Goal: Task Accomplishment & Management: Complete application form

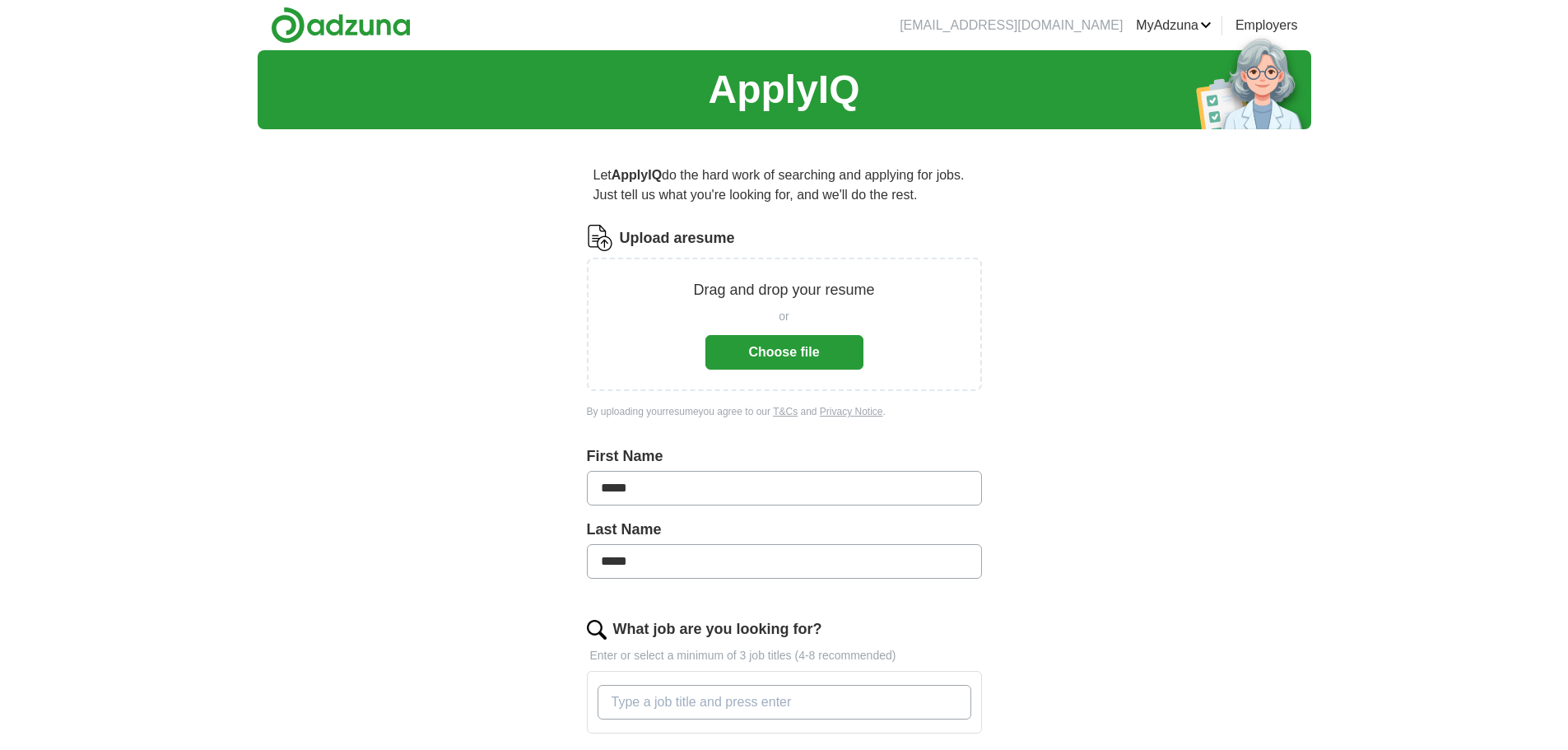
click at [800, 355] on button "Choose file" at bounding box center [784, 352] width 158 height 35
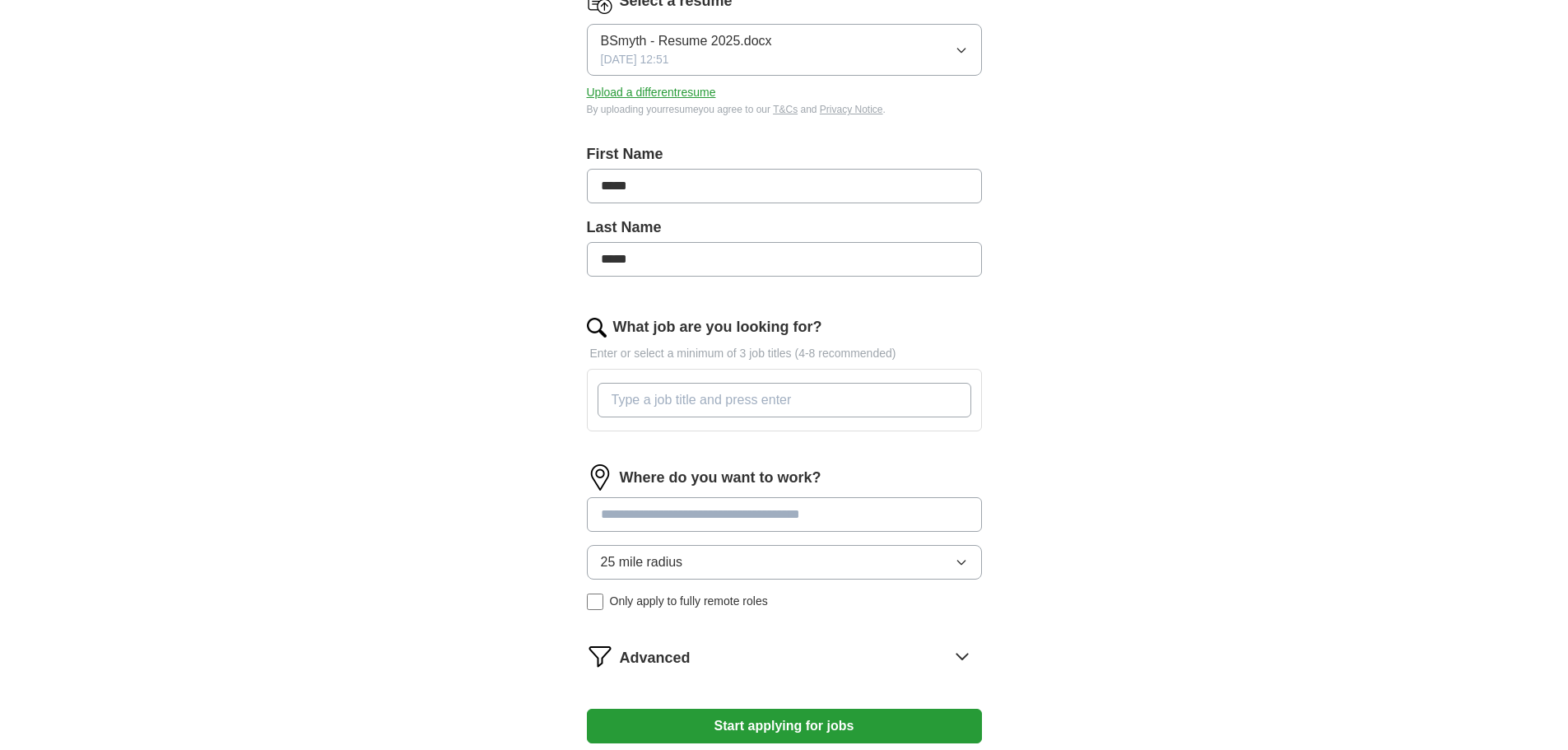
scroll to position [329, 0]
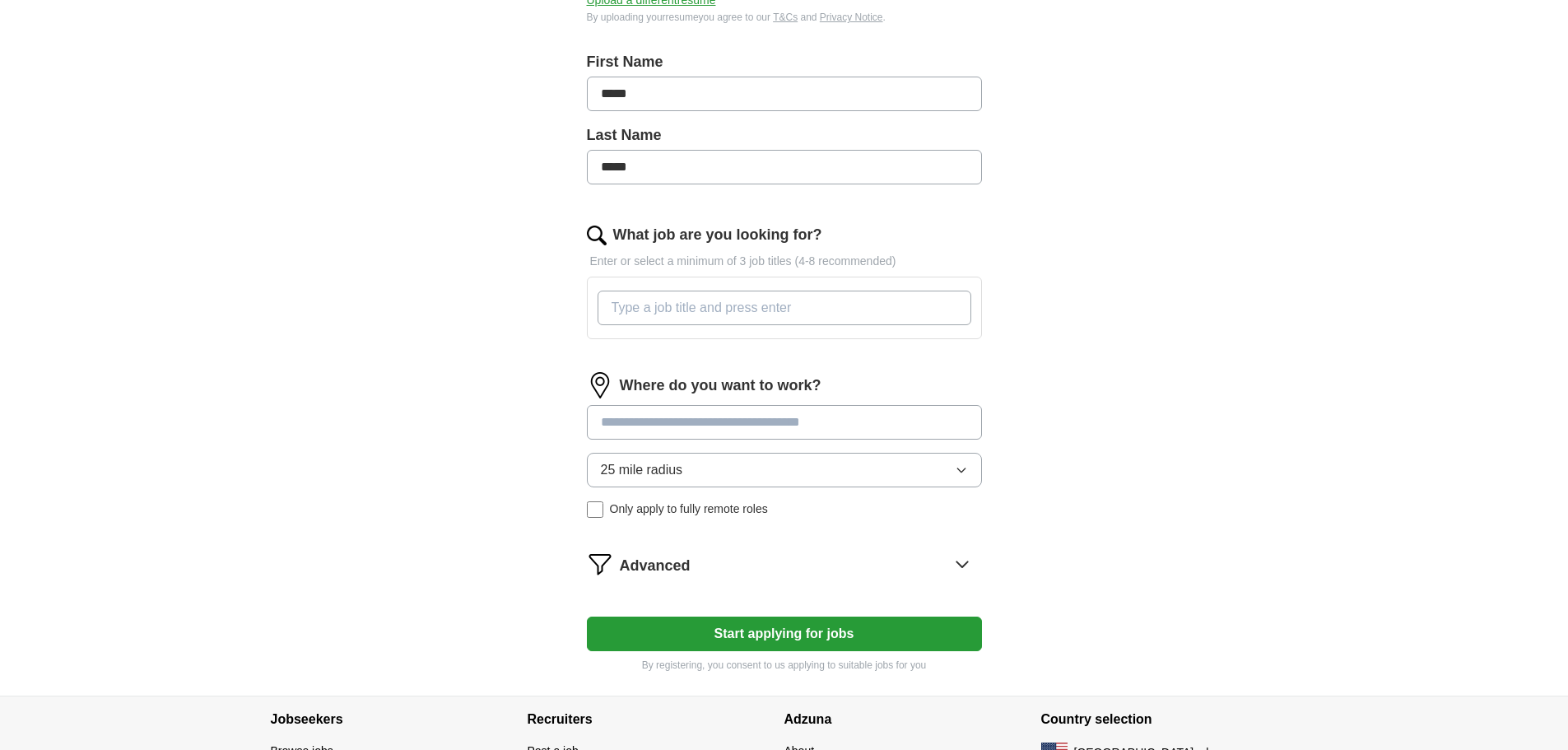
click at [624, 303] on input "What job are you looking for?" at bounding box center [784, 307] width 374 height 35
click at [633, 300] on input "What job are you looking for?" at bounding box center [784, 307] width 374 height 35
click at [633, 303] on input "COI, IT Director, VP IT," at bounding box center [784, 307] width 374 height 35
click at [766, 305] on input "CIO, IT Director, VP IT," at bounding box center [784, 307] width 374 height 35
click at [742, 310] on input "CIO, IT Director, VP IT," at bounding box center [784, 307] width 374 height 35
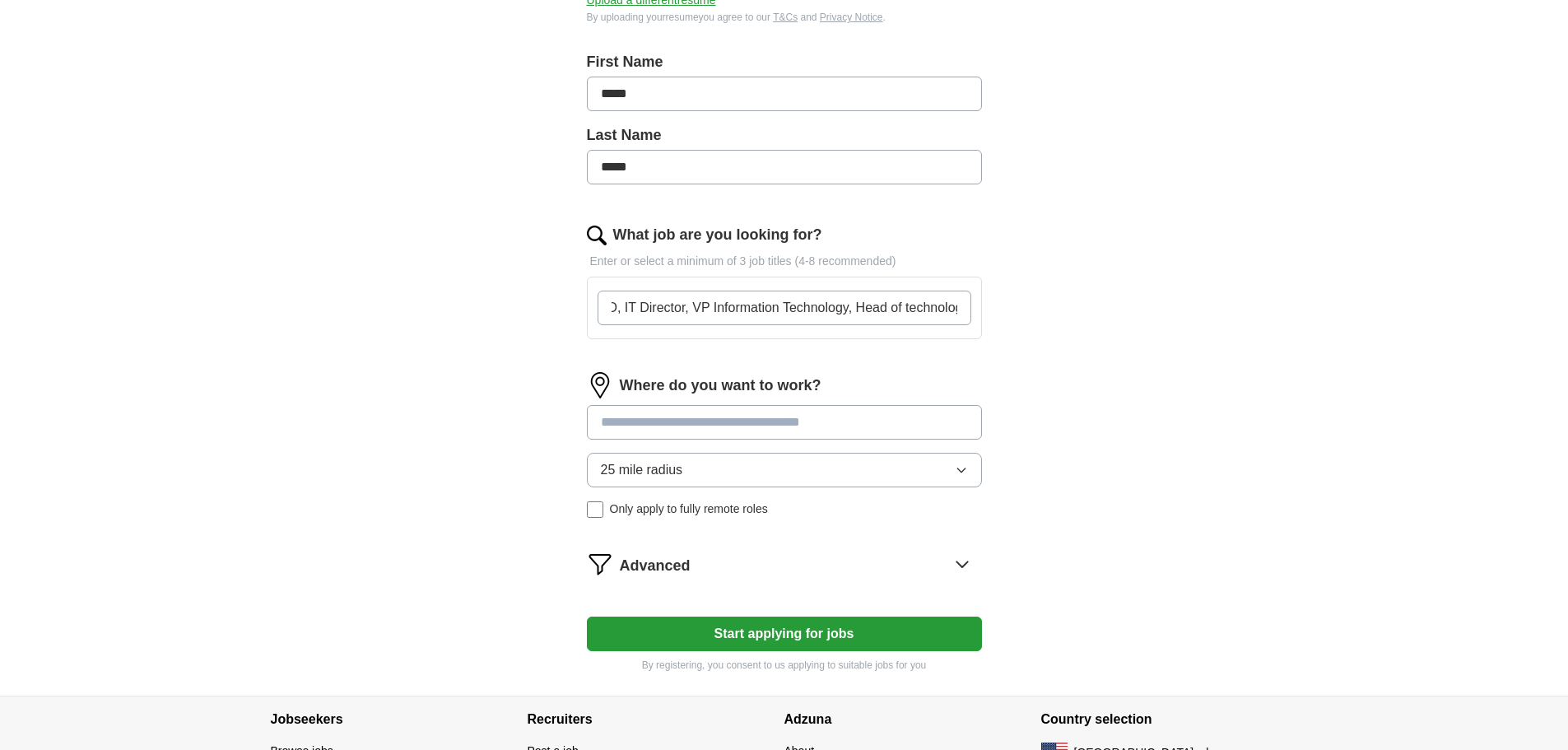
scroll to position [0, 30]
click at [896, 308] on input "CIO, IT Director, VP Information Technology, Head of technology," at bounding box center [784, 307] width 374 height 35
click at [959, 305] on input "CIO, IT Director, VP Information Technology, Head of Technology," at bounding box center [784, 307] width 374 height 35
type input "CIO, IT Director, VP Information Technology, Head of Technology,"
click at [722, 421] on div "Where do you want to work? 25 mile radius Only apply to fully remote roles" at bounding box center [785, 451] width 395 height 159
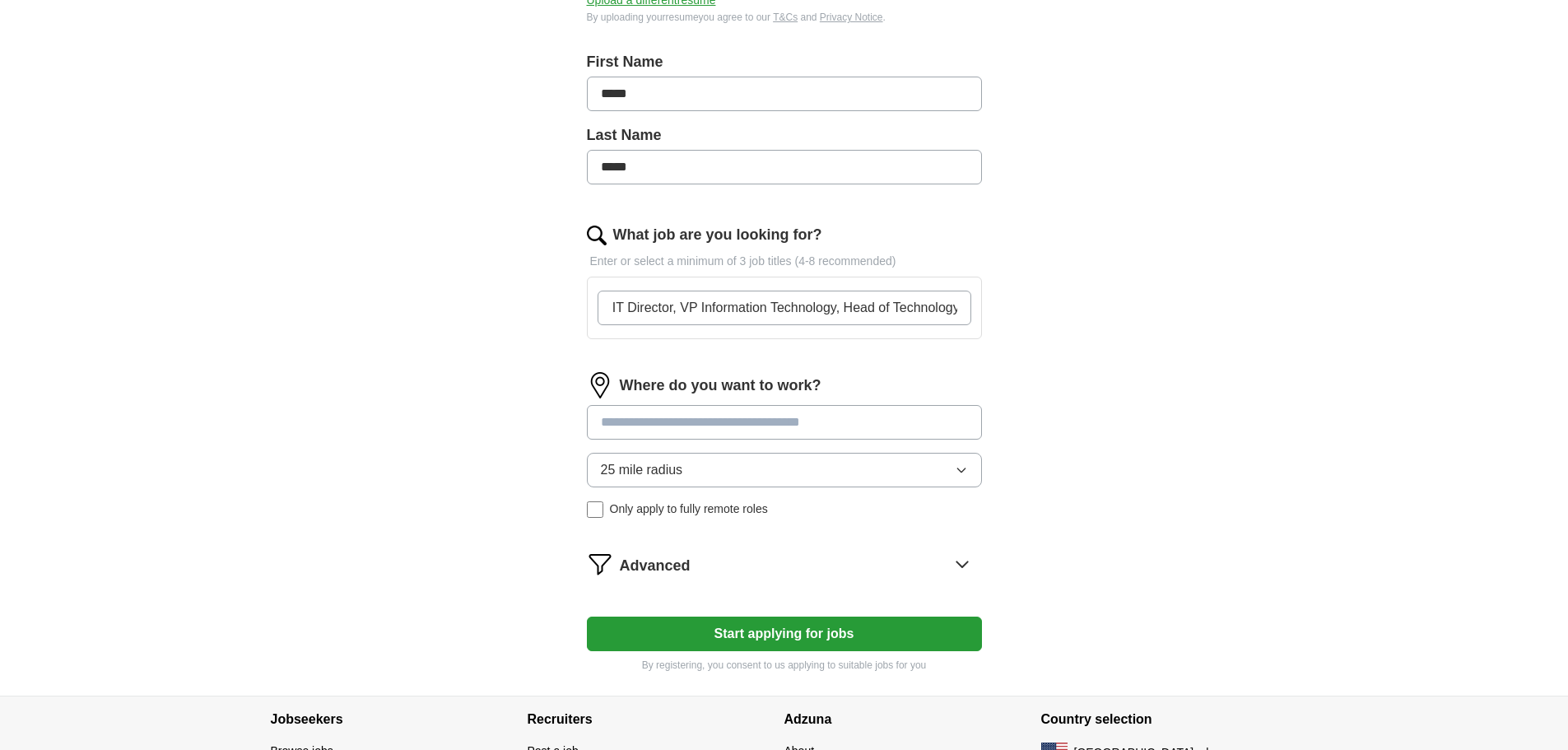
scroll to position [0, 0]
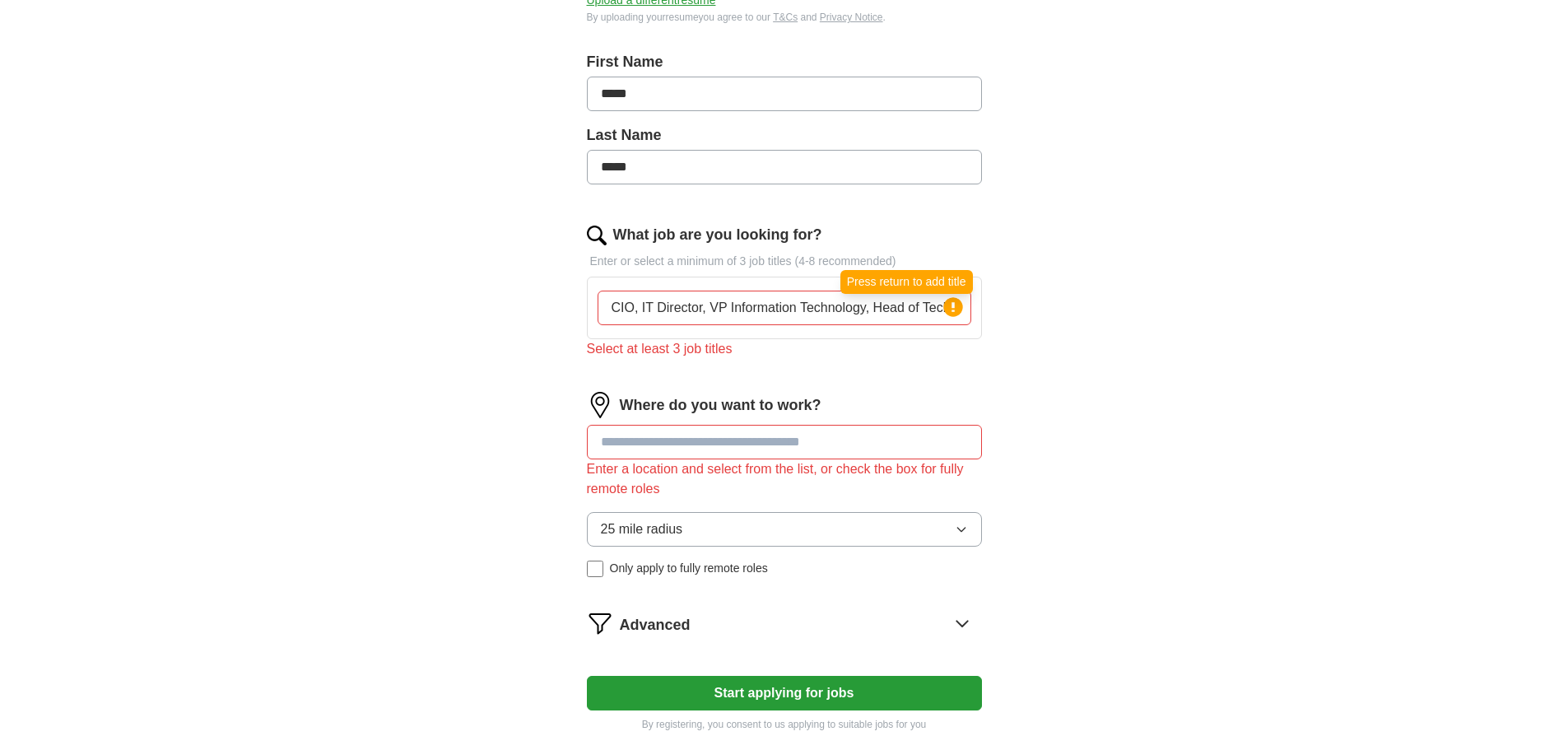
click at [952, 302] on circle at bounding box center [953, 306] width 19 height 19
click at [770, 311] on input "CIO, IT Director, VP Information Technology, Head of Technology," at bounding box center [784, 307] width 374 height 35
drag, startPoint x: 613, startPoint y: 308, endPoint x: 1094, endPoint y: 288, distance: 481.4
click at [1094, 288] on div "ApplyIQ Let ApplyIQ do the hard work of searching and applying for jobs. Just t…" at bounding box center [784, 237] width 1054 height 1033
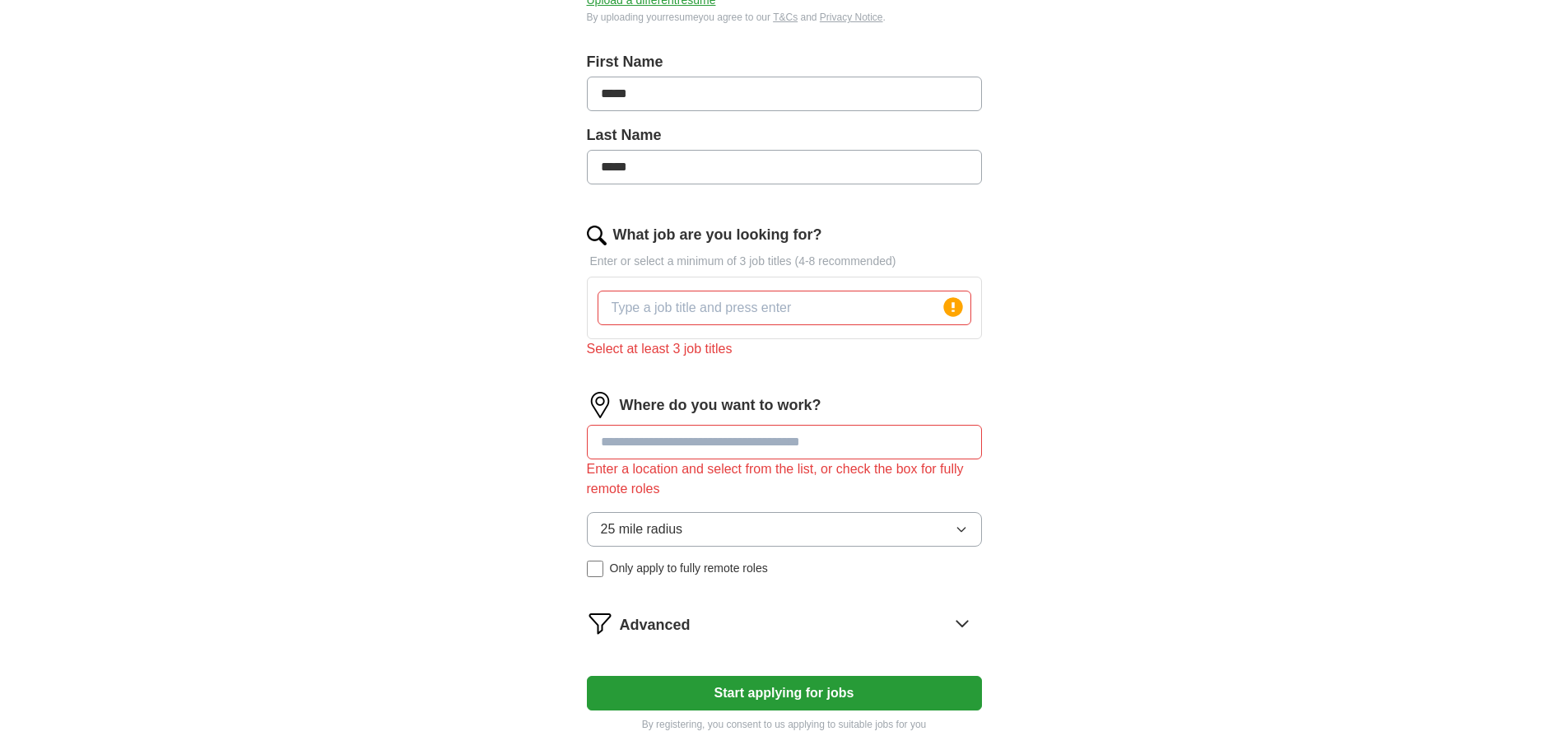
scroll to position [0, 0]
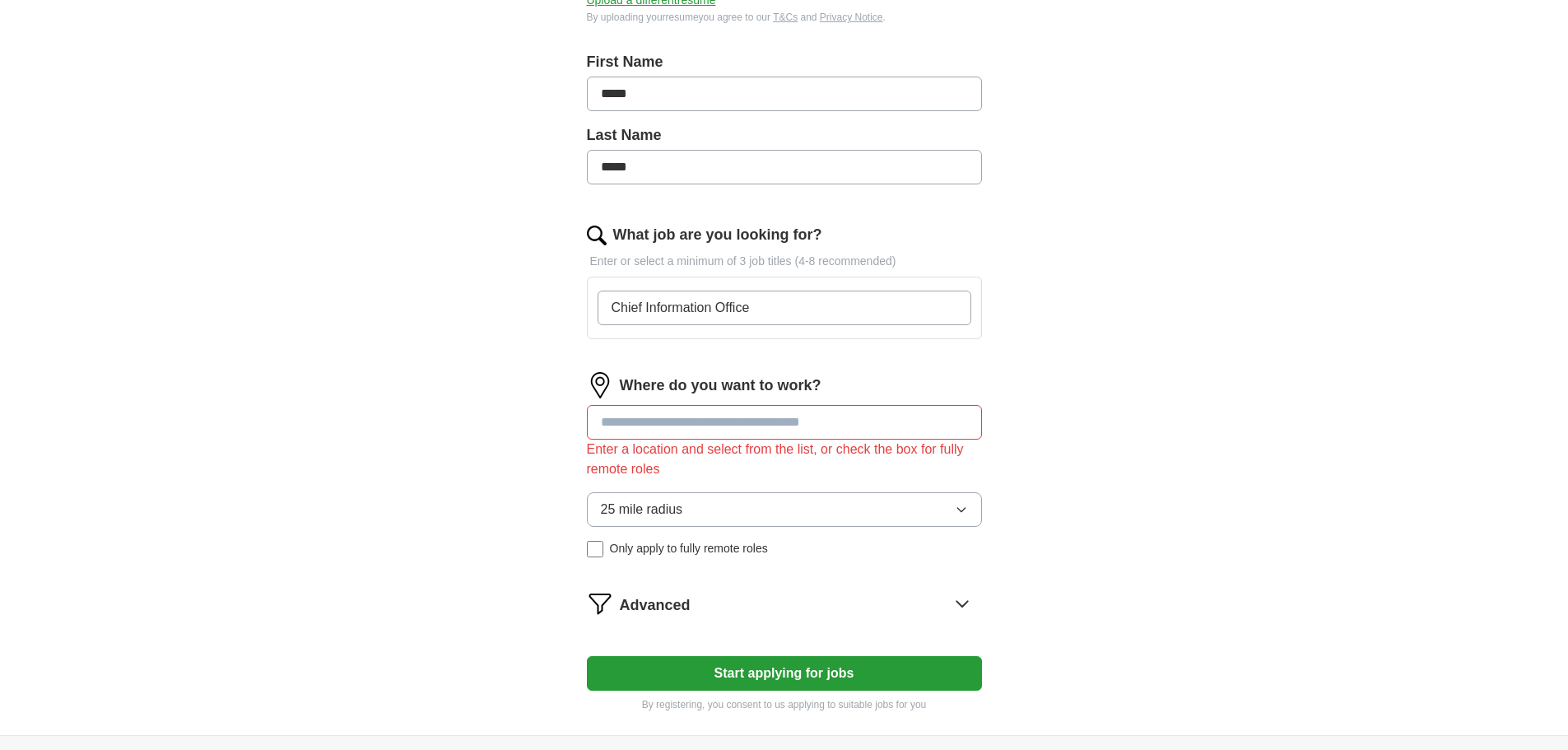
type input "Chief Information Officer"
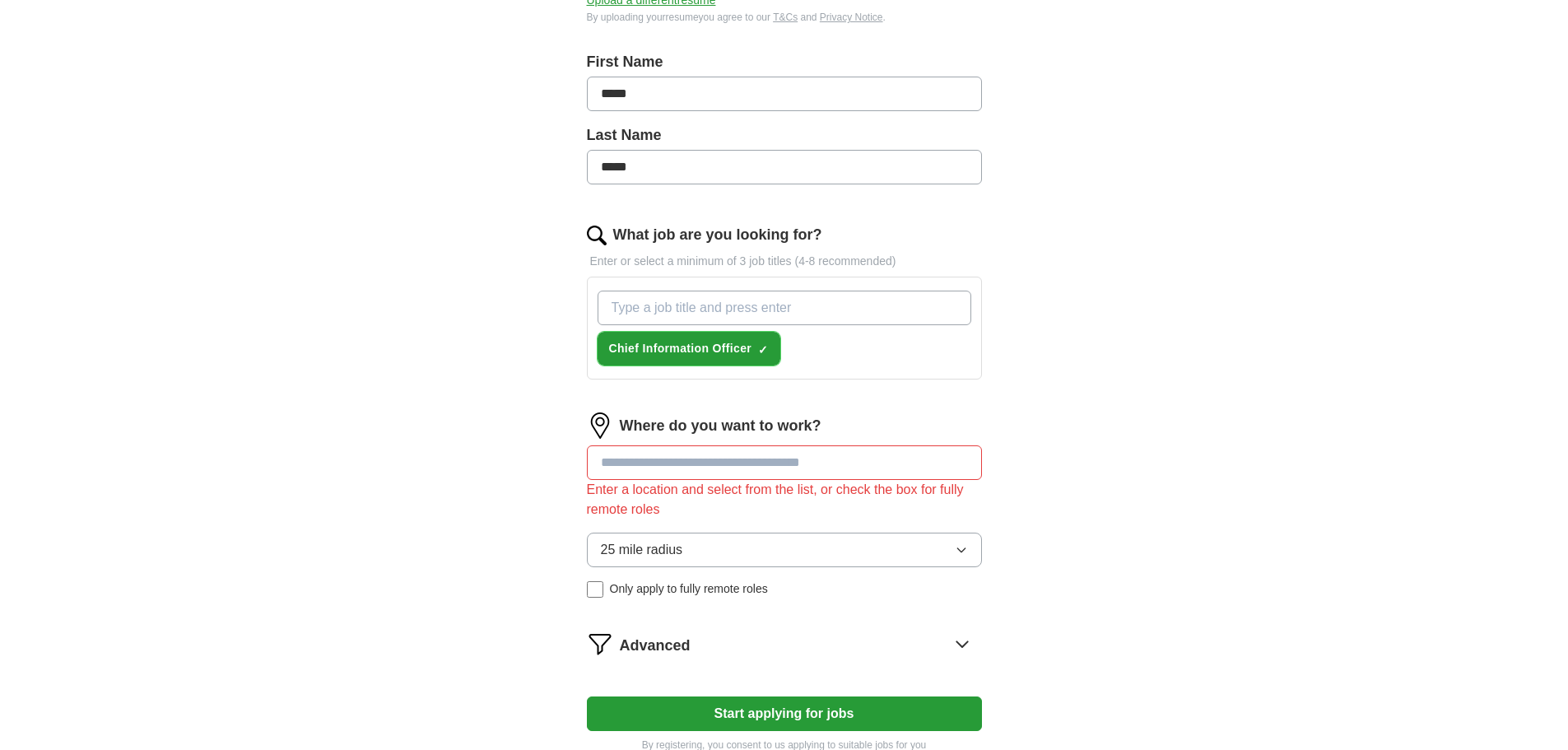
click at [737, 346] on span "Chief Information Officer" at bounding box center [681, 348] width 143 height 17
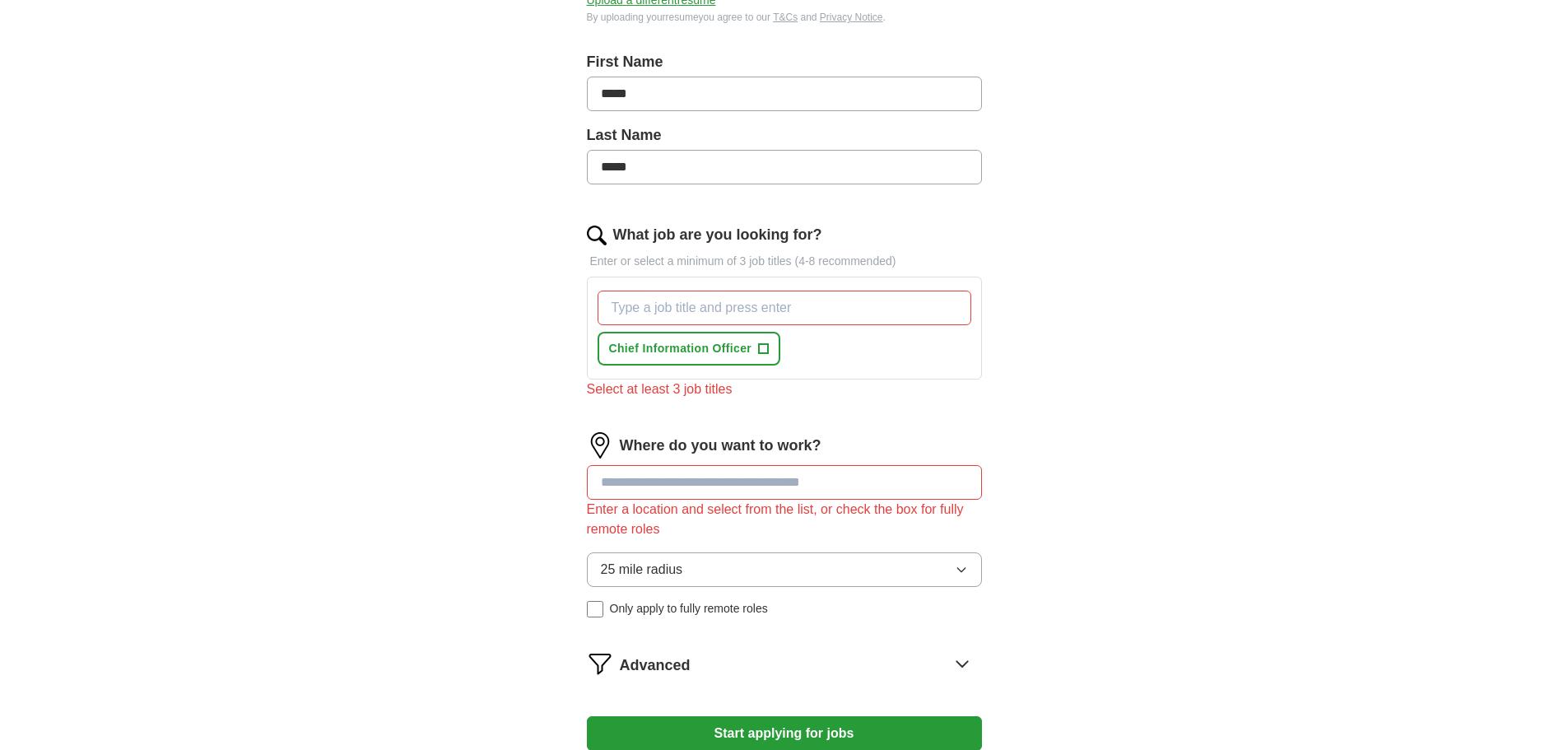
click at [667, 306] on input "What job are you looking for?" at bounding box center [784, 307] width 374 height 35
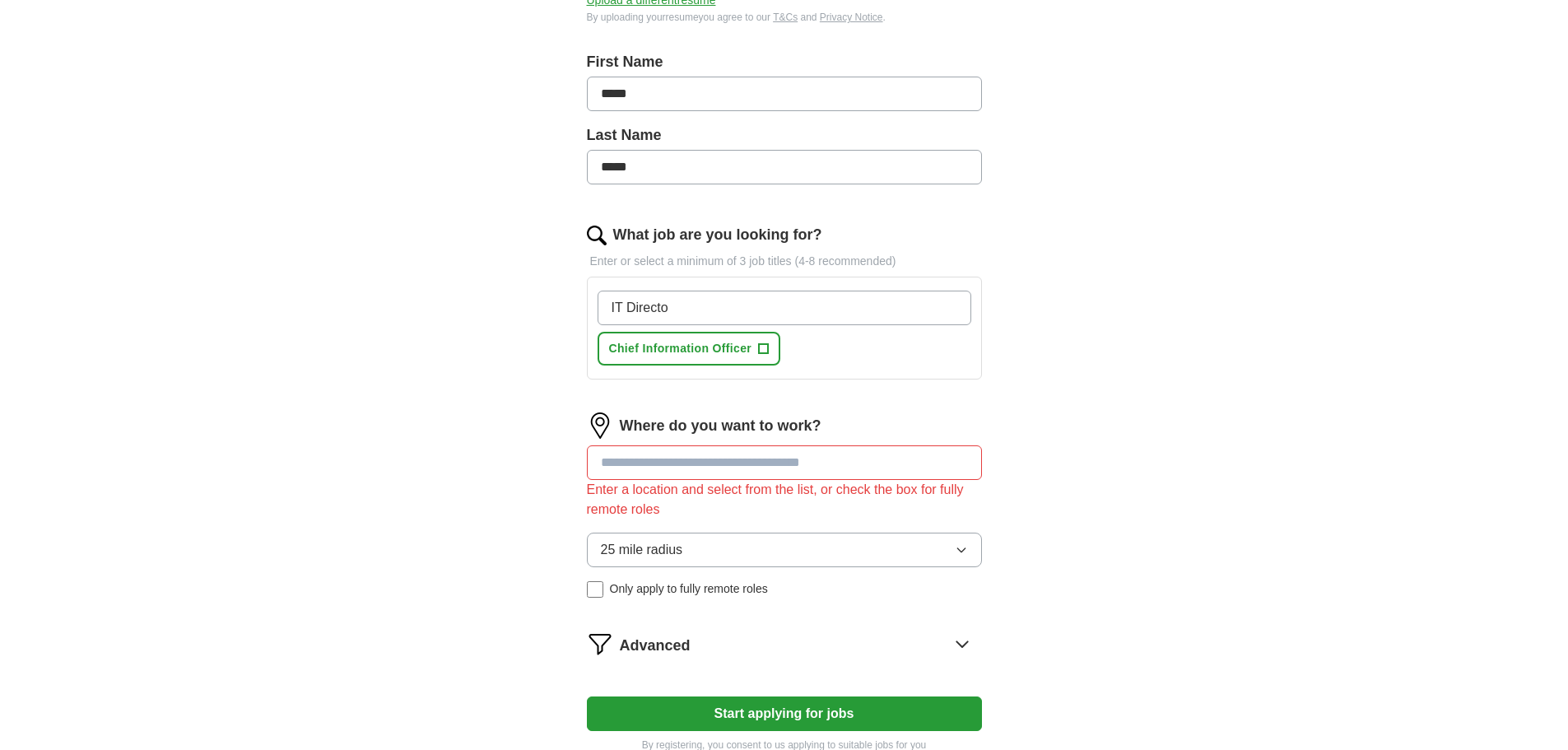
type input "IT Director"
click at [685, 303] on input "What job are you looking for?" at bounding box center [784, 307] width 374 height 35
click at [873, 344] on span "+" at bounding box center [872, 349] width 10 height 13
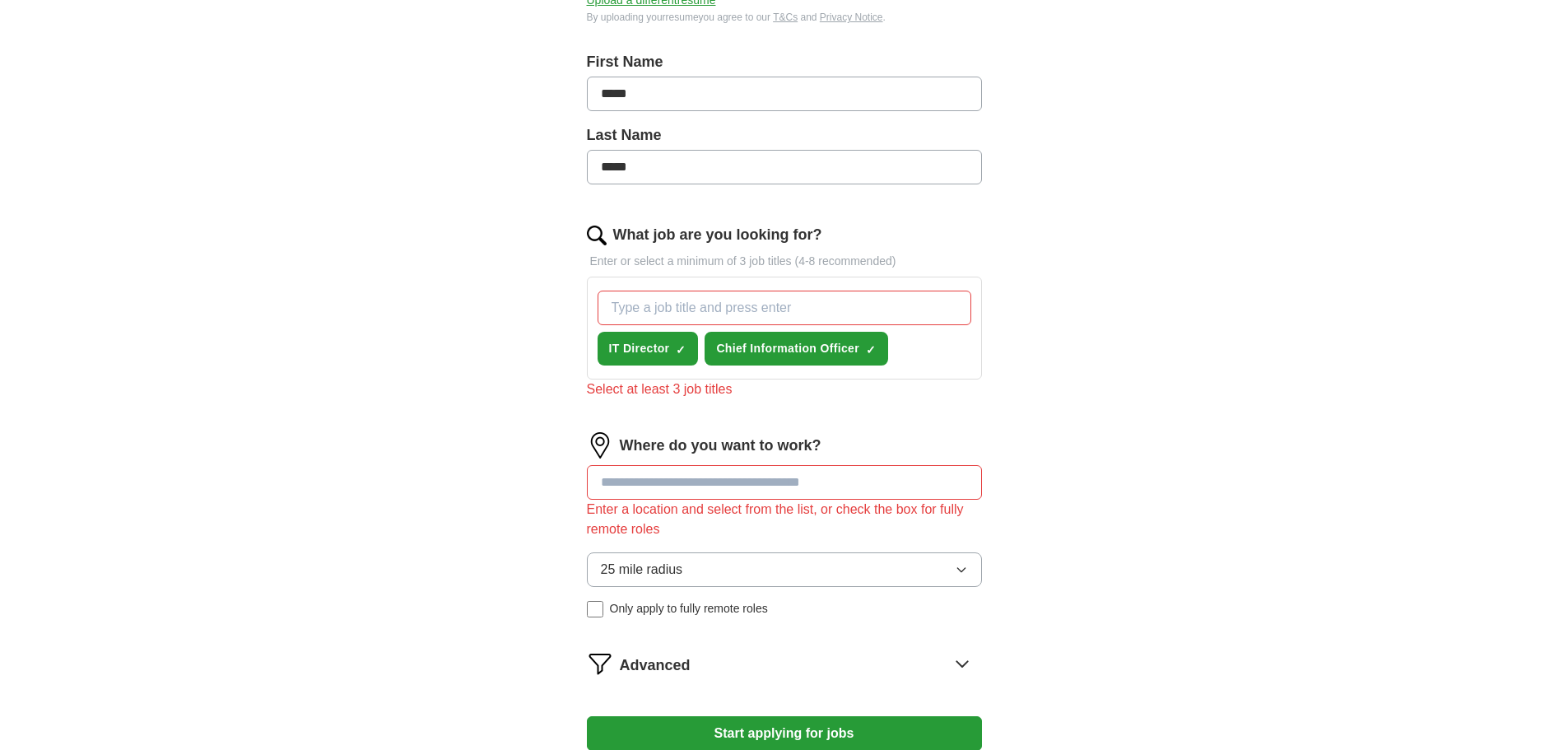
click at [686, 299] on input "What job are you looking for?" at bounding box center [784, 307] width 374 height 35
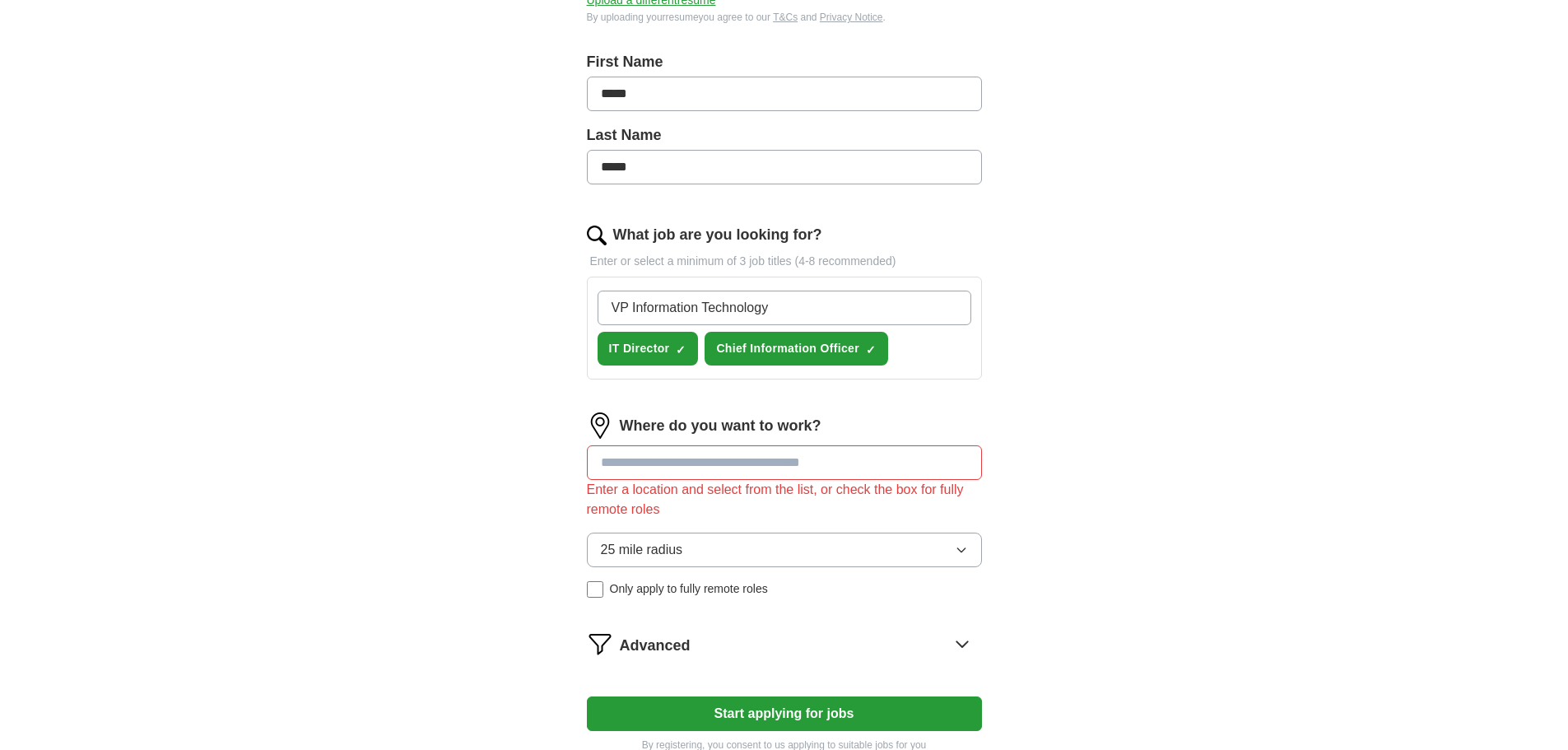
drag, startPoint x: 807, startPoint y: 300, endPoint x: 574, endPoint y: 307, distance: 233.1
click at [574, 307] on div "Let ApplyIQ do the hard work of searching and applying for jobs. Just tell us w…" at bounding box center [784, 294] width 527 height 962
type input "V"
type input "Head of Technology"
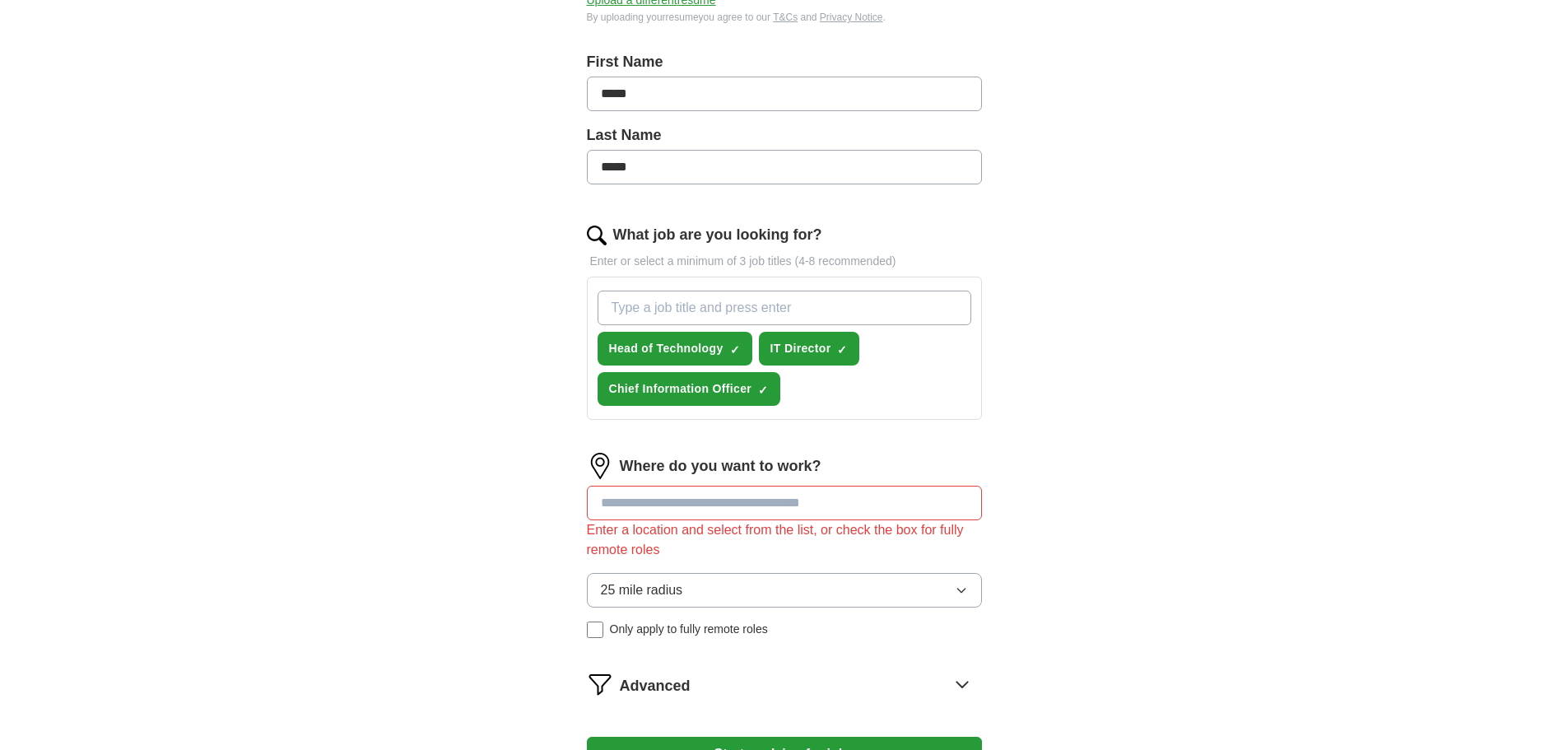
click at [608, 306] on input "What job are you looking for?" at bounding box center [784, 307] width 374 height 35
type input "VP Information technology"
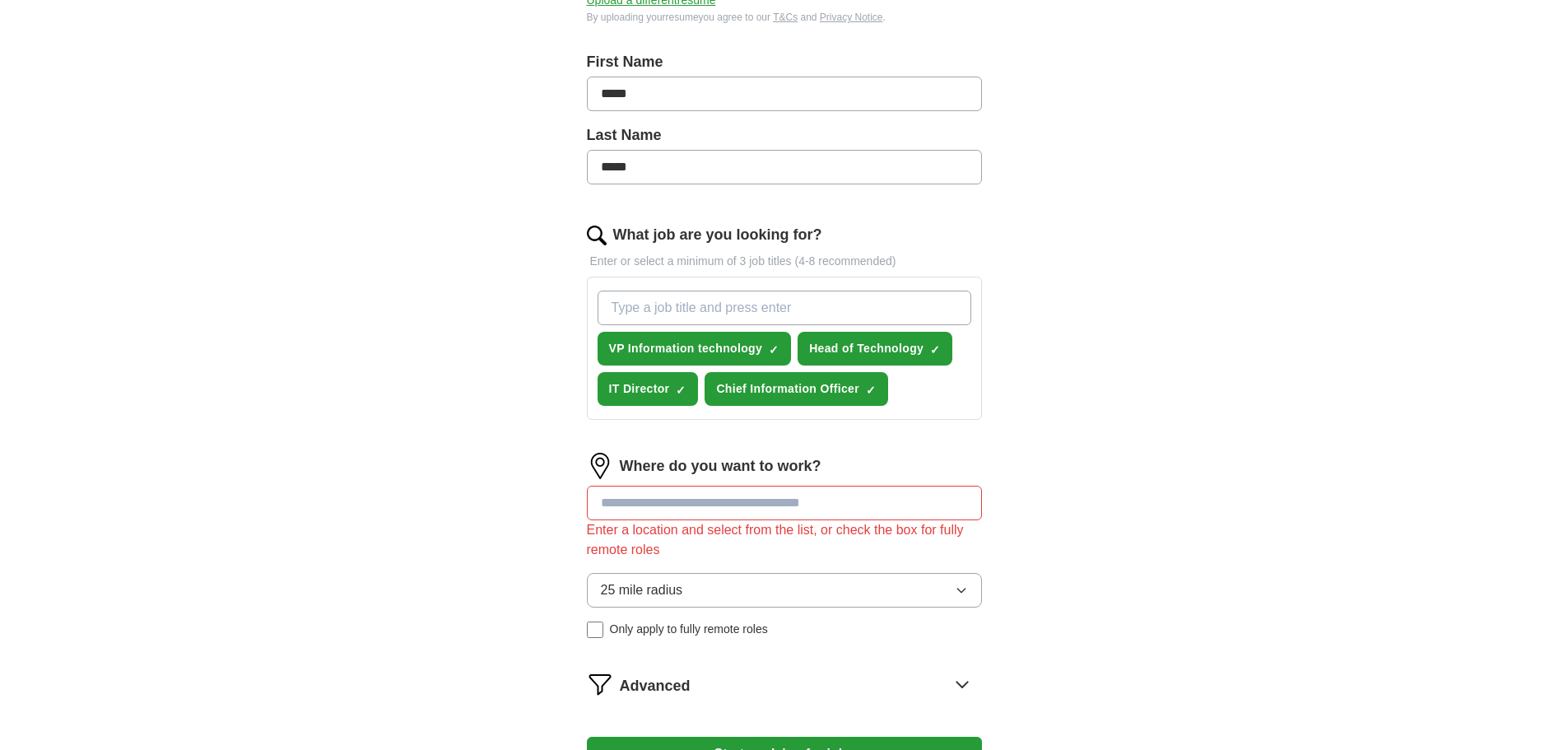
click at [617, 306] on input "What job are you looking for?" at bounding box center [784, 307] width 374 height 35
click at [627, 495] on input at bounding box center [785, 503] width 395 height 35
type input "****"
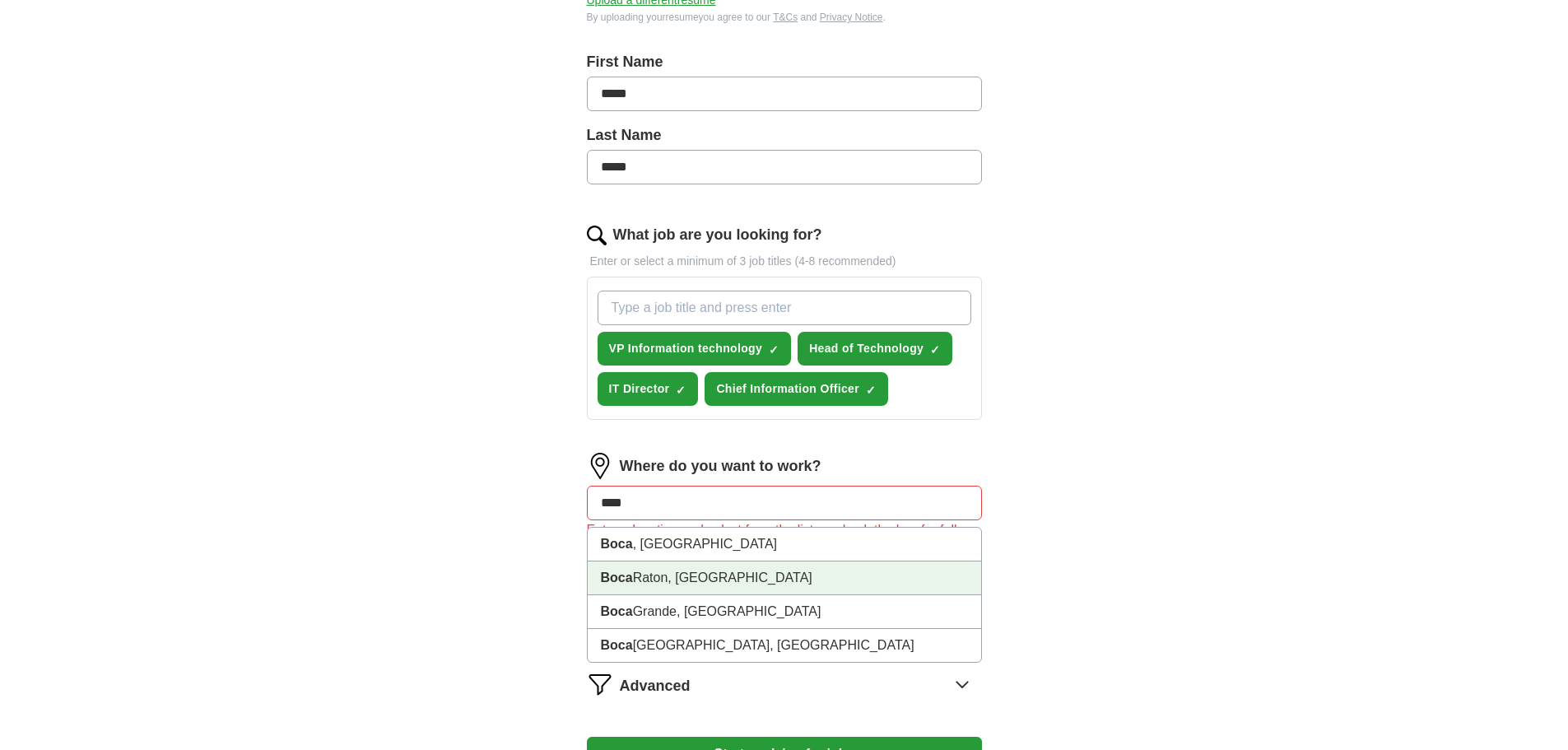
click at [642, 575] on li "[GEOGRAPHIC_DATA], [GEOGRAPHIC_DATA]" at bounding box center [785, 578] width 393 height 34
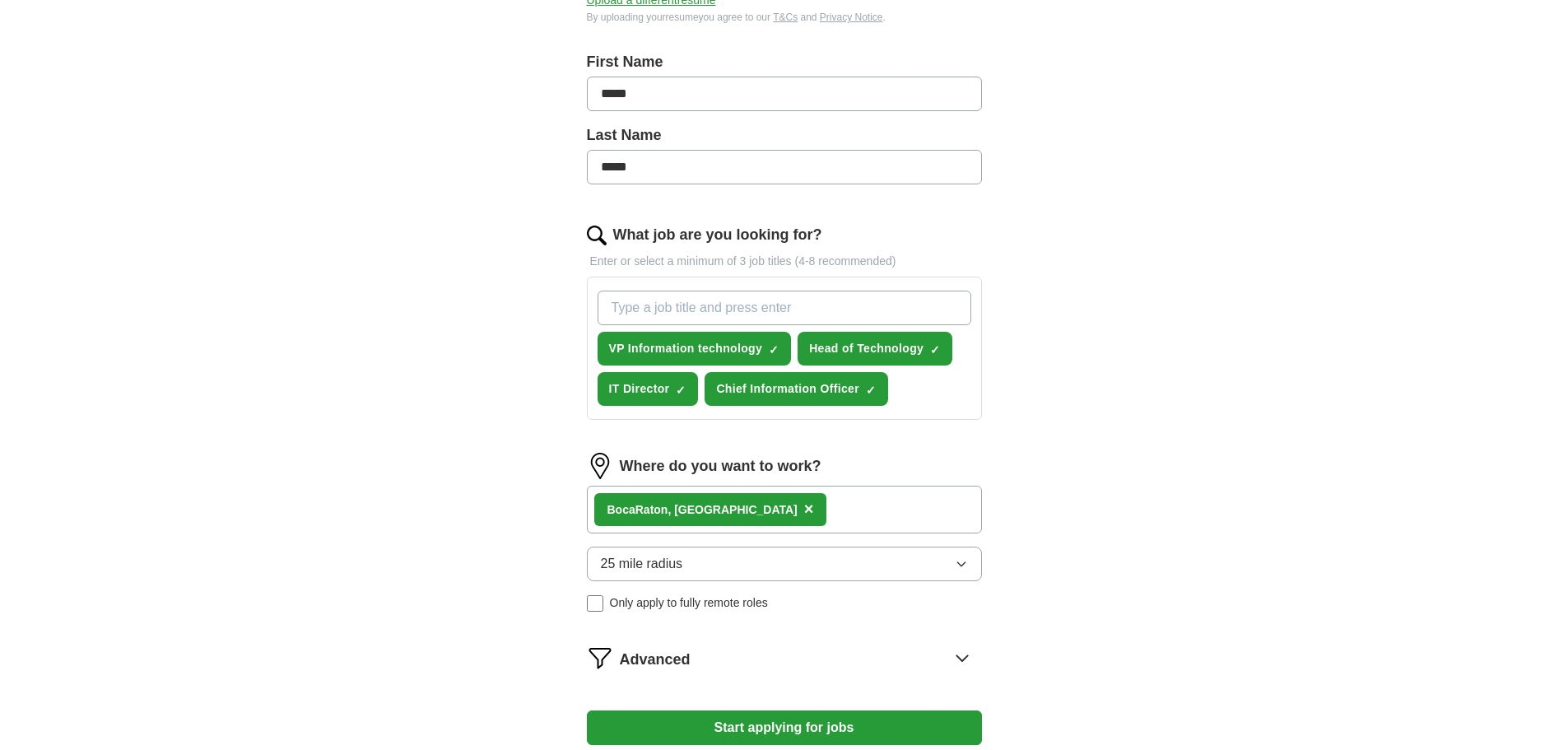
click at [965, 562] on icon "button" at bounding box center [961, 564] width 8 height 4
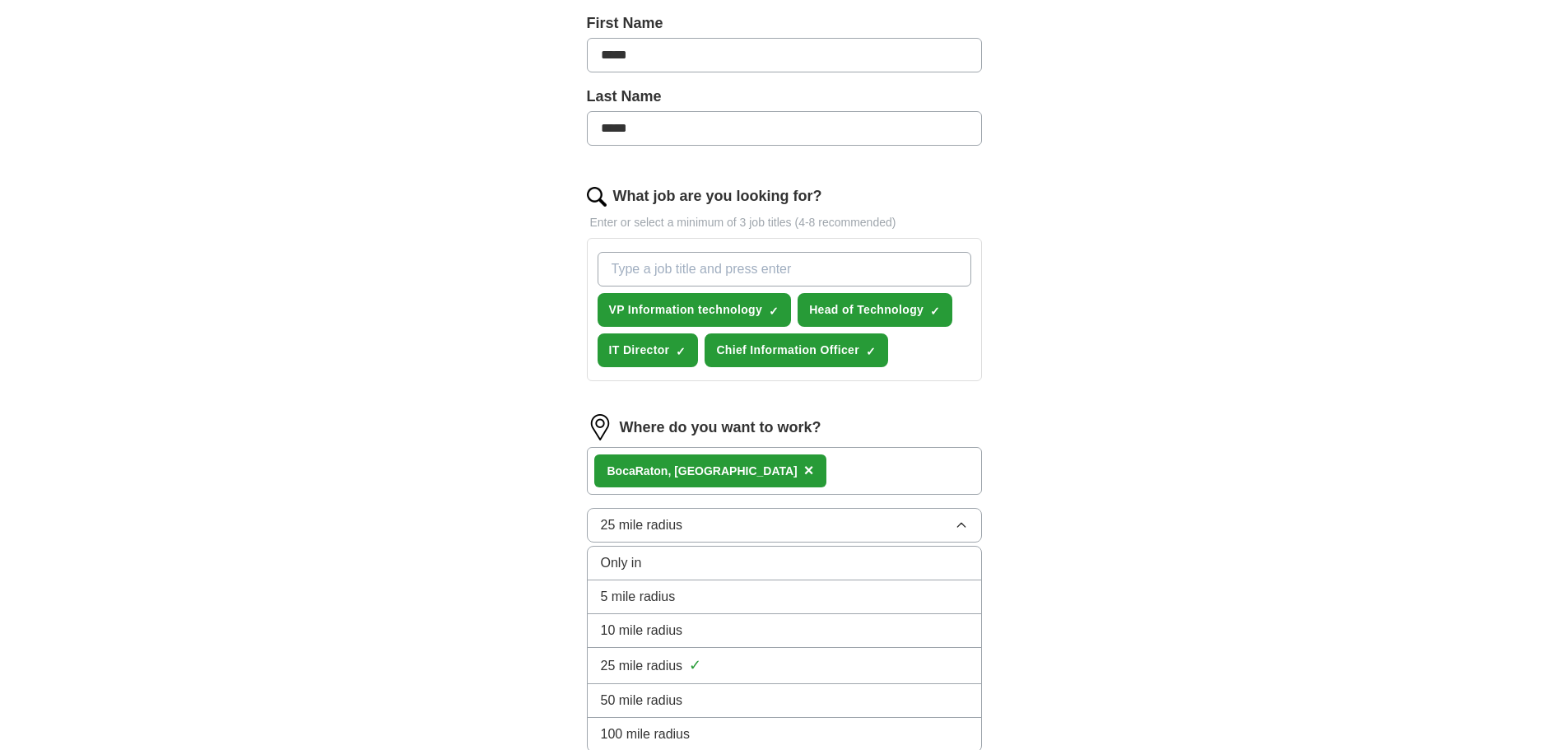
scroll to position [412, 0]
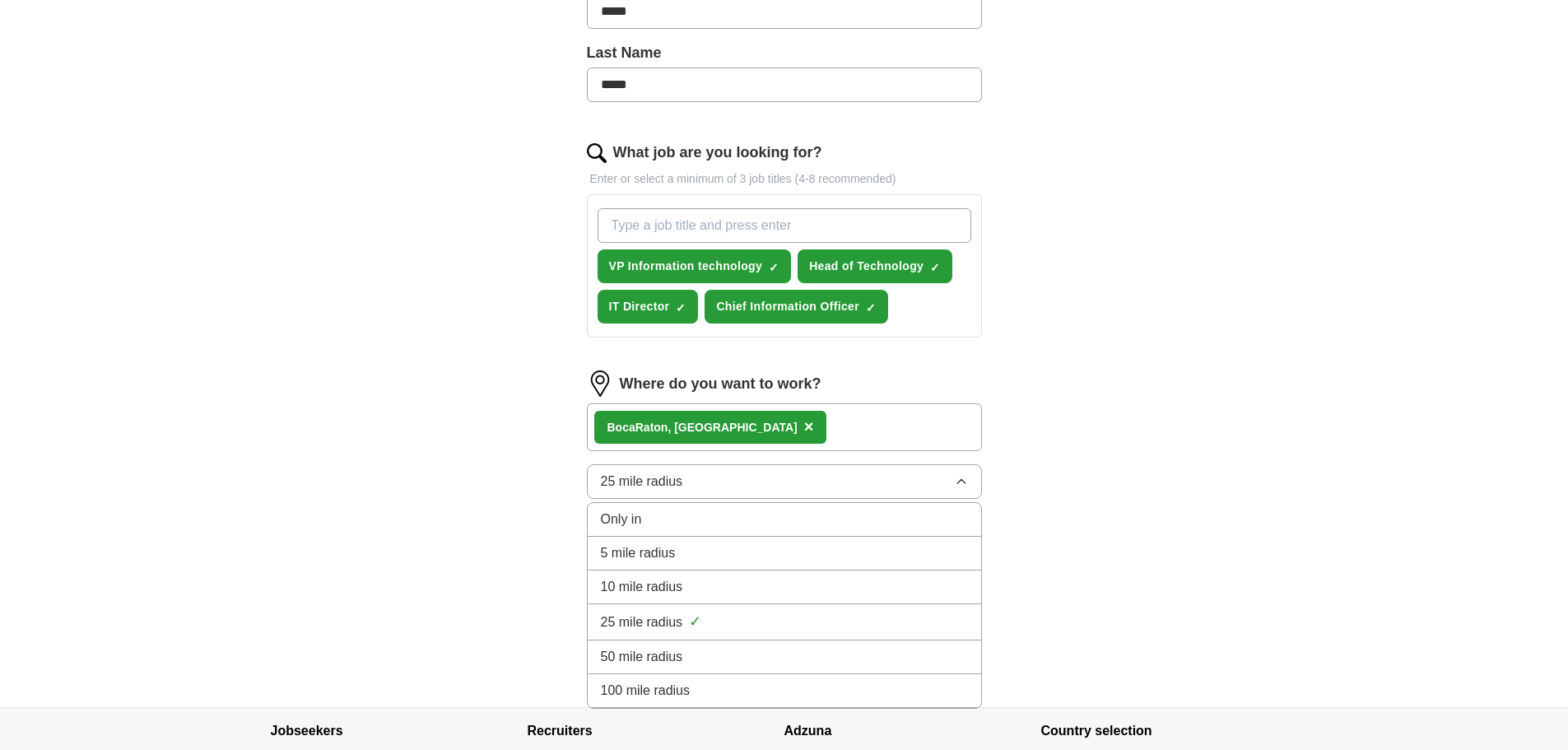
click at [665, 652] on span "50 mile radius" at bounding box center [642, 656] width 83 height 19
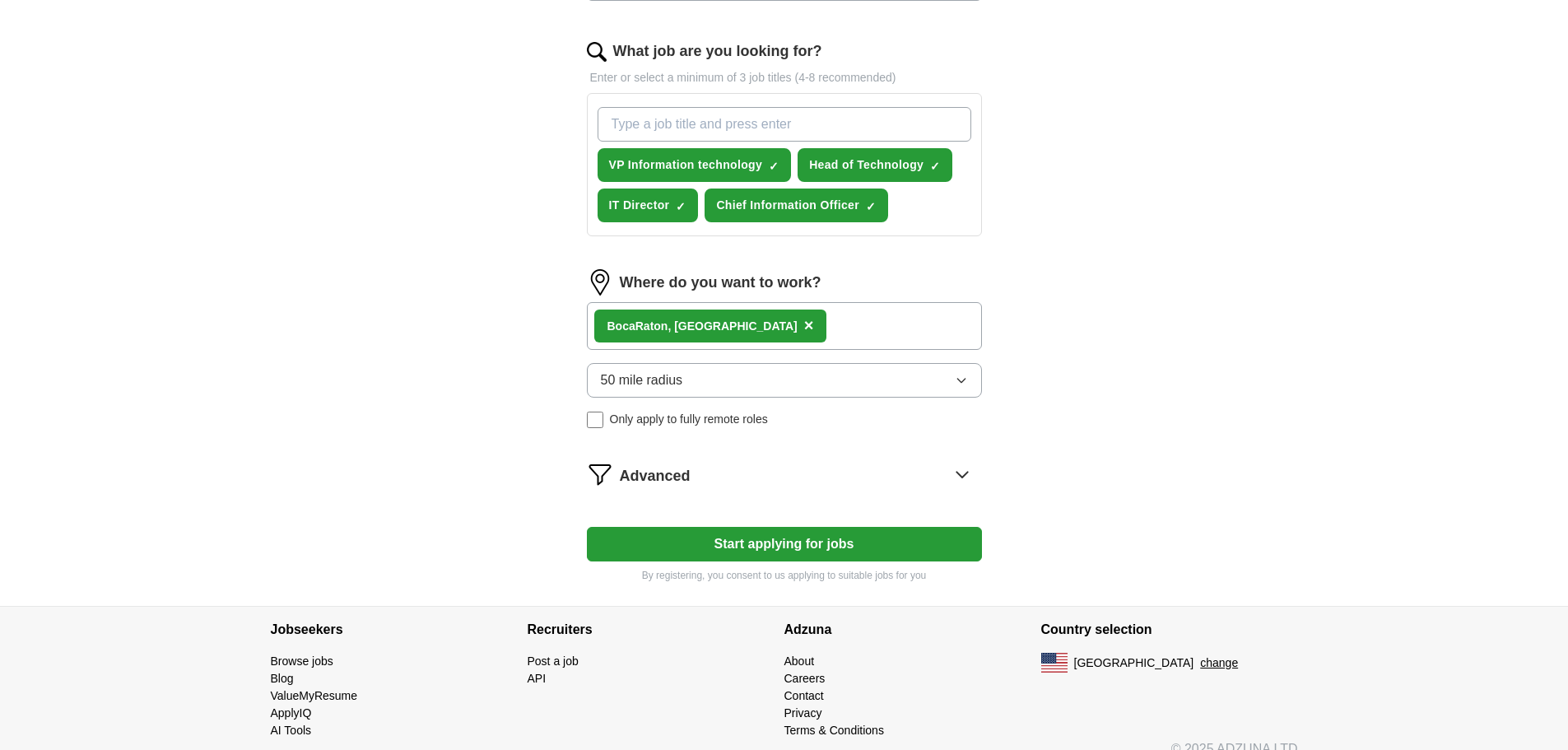
scroll to position [535, 0]
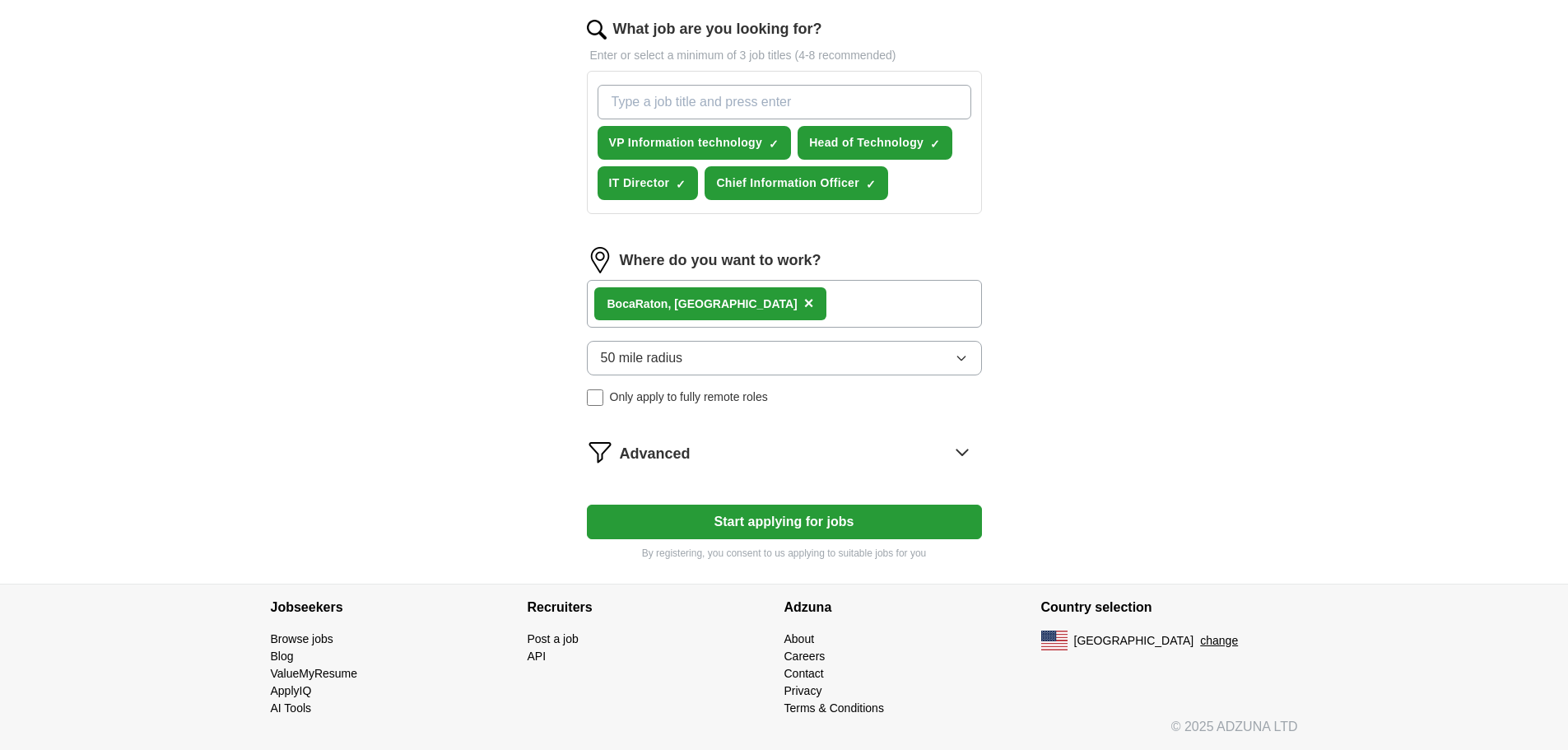
click at [965, 449] on icon at bounding box center [962, 451] width 26 height 26
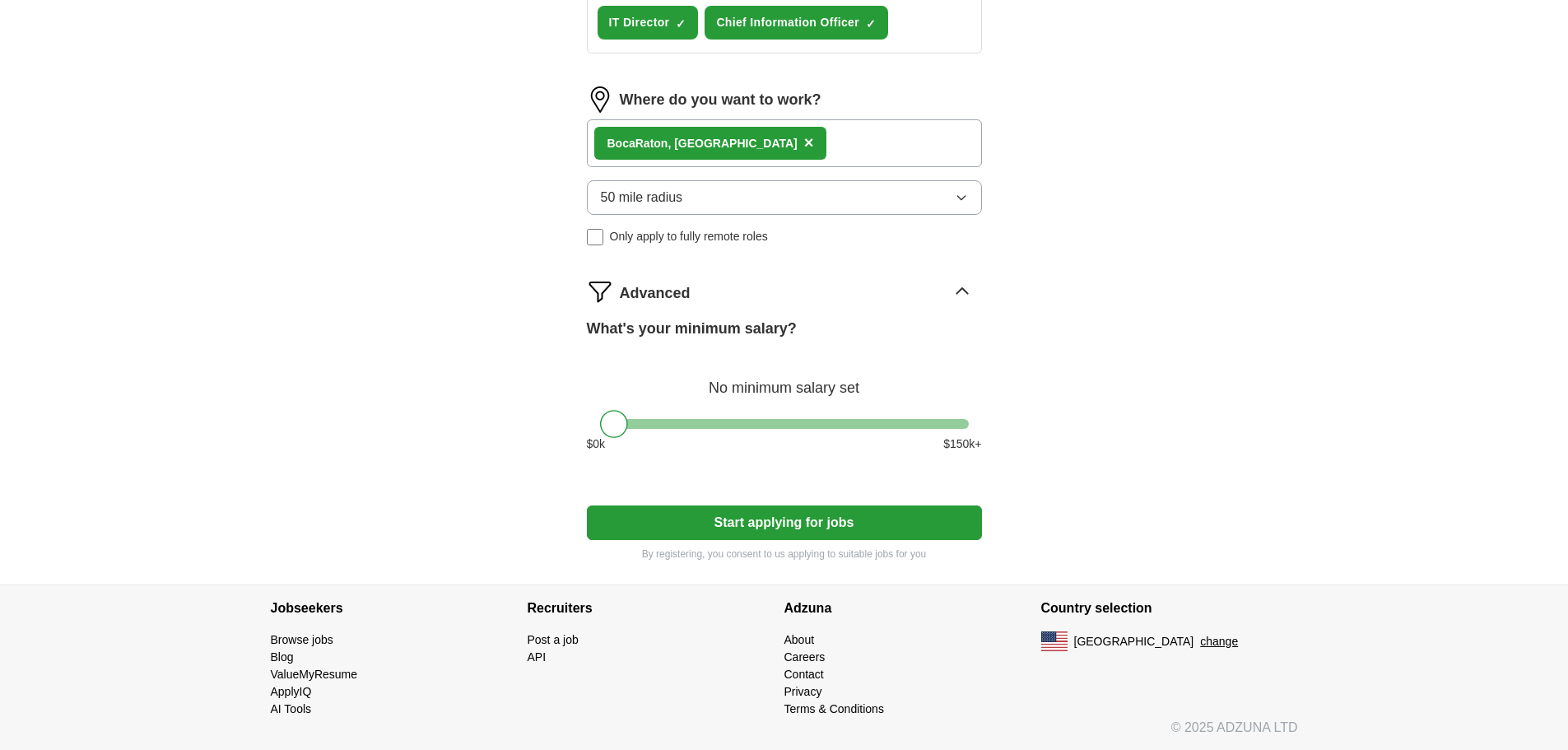
scroll to position [696, 0]
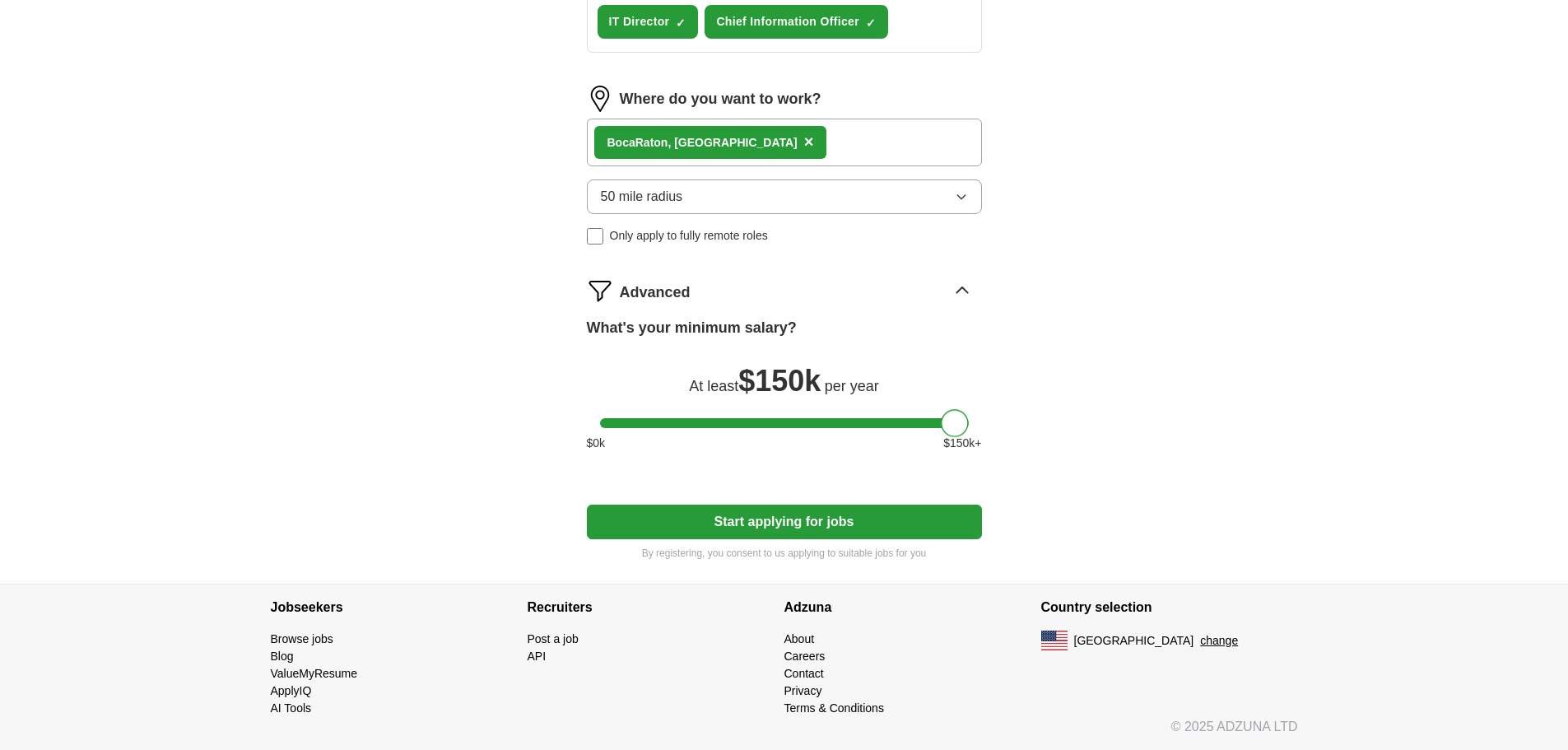
drag, startPoint x: 612, startPoint y: 420, endPoint x: 1001, endPoint y: 420, distance: 389.0
click at [988, 420] on div "Let ApplyIQ do the hard work of searching and applying for jobs. Just tell us w…" at bounding box center [784, 14] width 527 height 1137
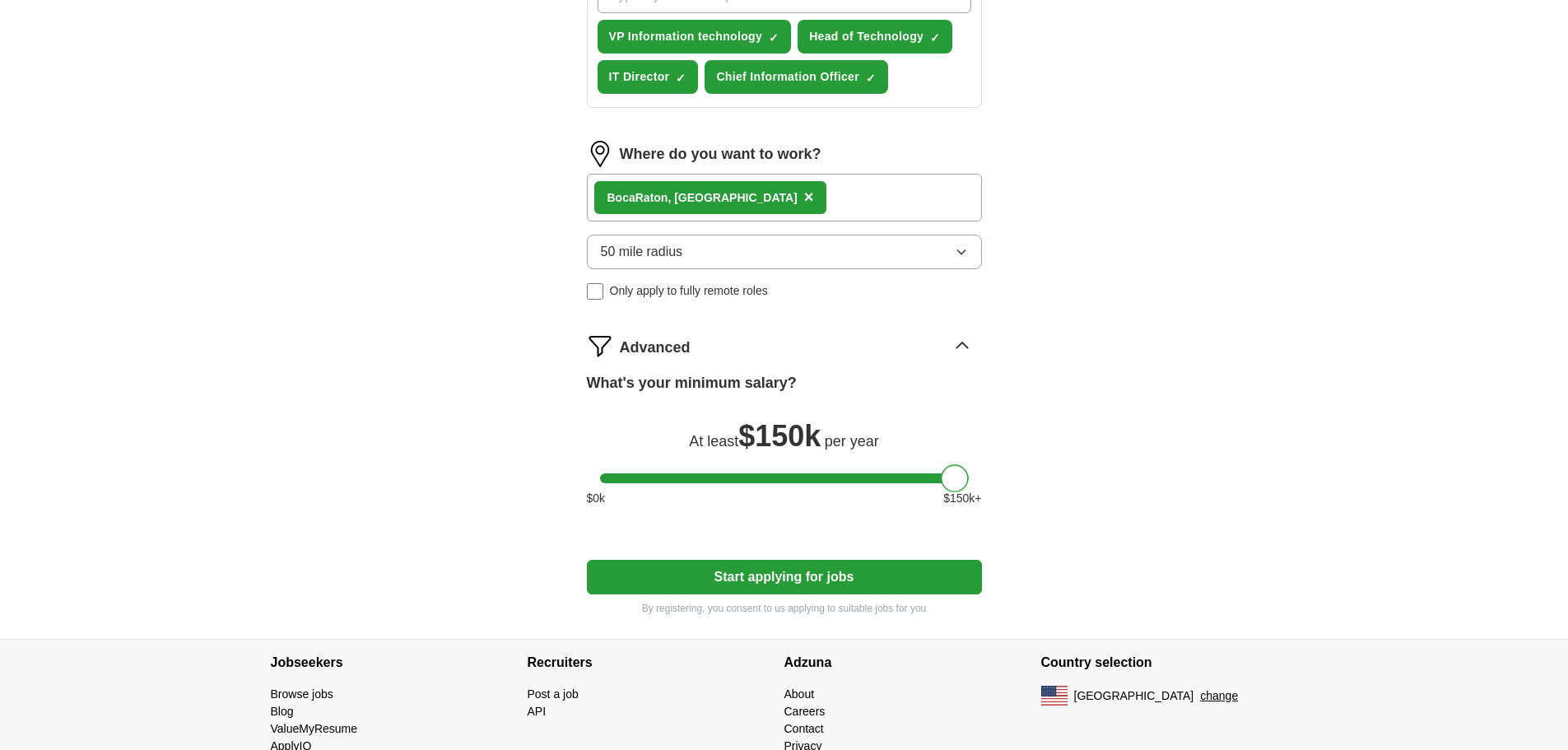
scroll to position [367, 0]
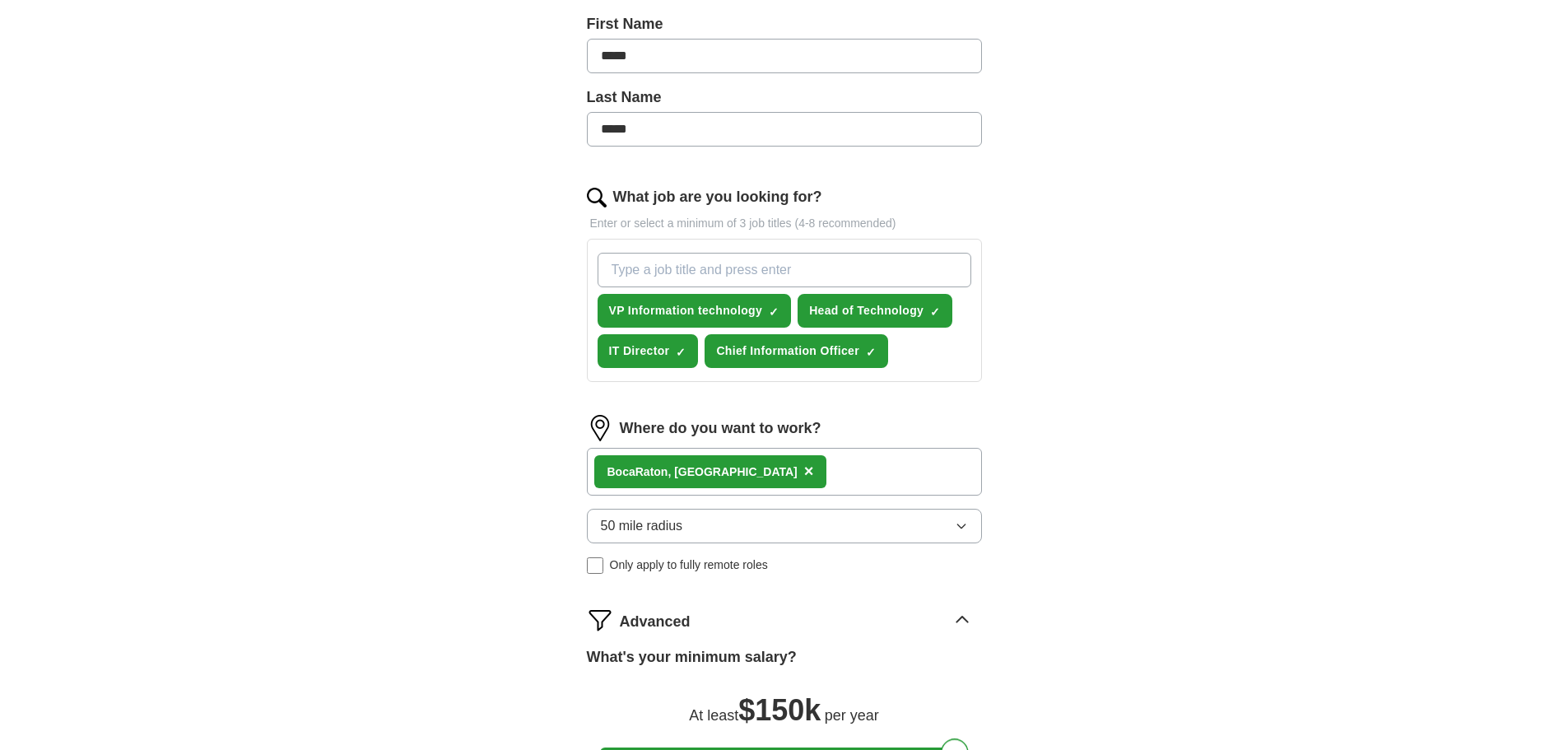
click at [831, 469] on div "Boca Raton, [GEOGRAPHIC_DATA] ×" at bounding box center [785, 472] width 395 height 48
click at [1037, 565] on div "Let ApplyIQ do the hard work of searching and applying for jobs. Just tell us w…" at bounding box center [784, 344] width 527 height 1137
click at [964, 525] on icon "button" at bounding box center [961, 526] width 8 height 4
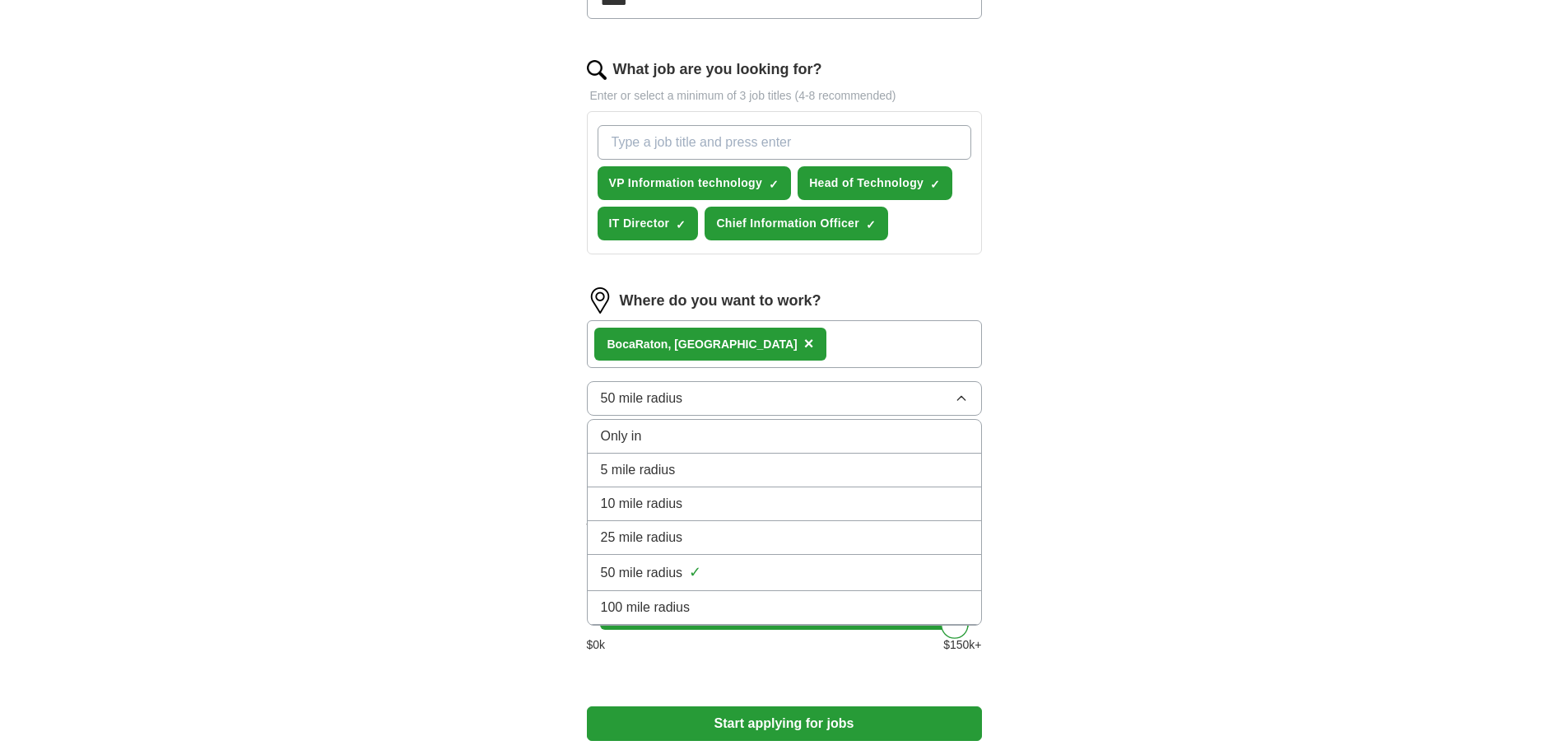
scroll to position [531, 0]
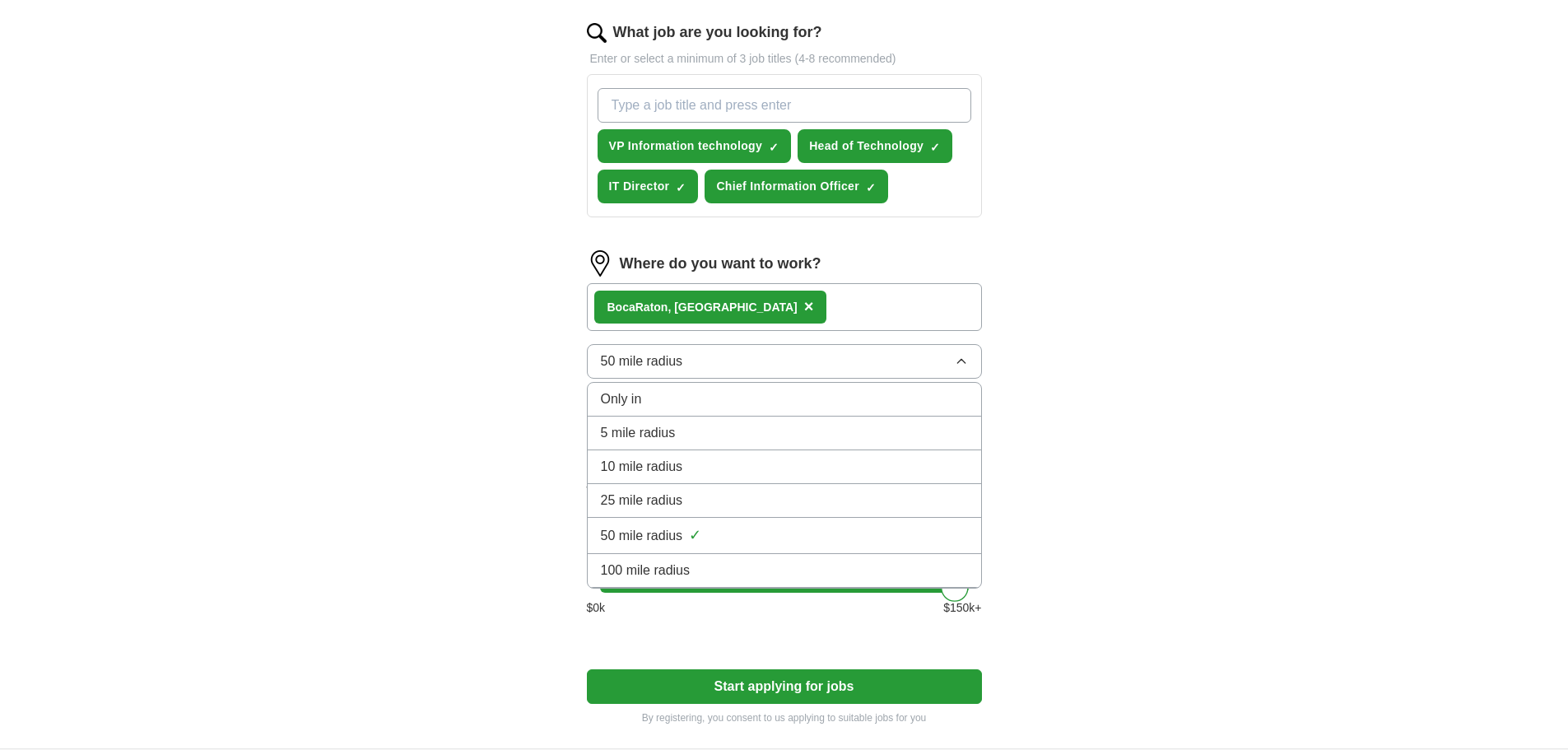
click at [802, 531] on div "50 mile radius ✓" at bounding box center [784, 535] width 367 height 22
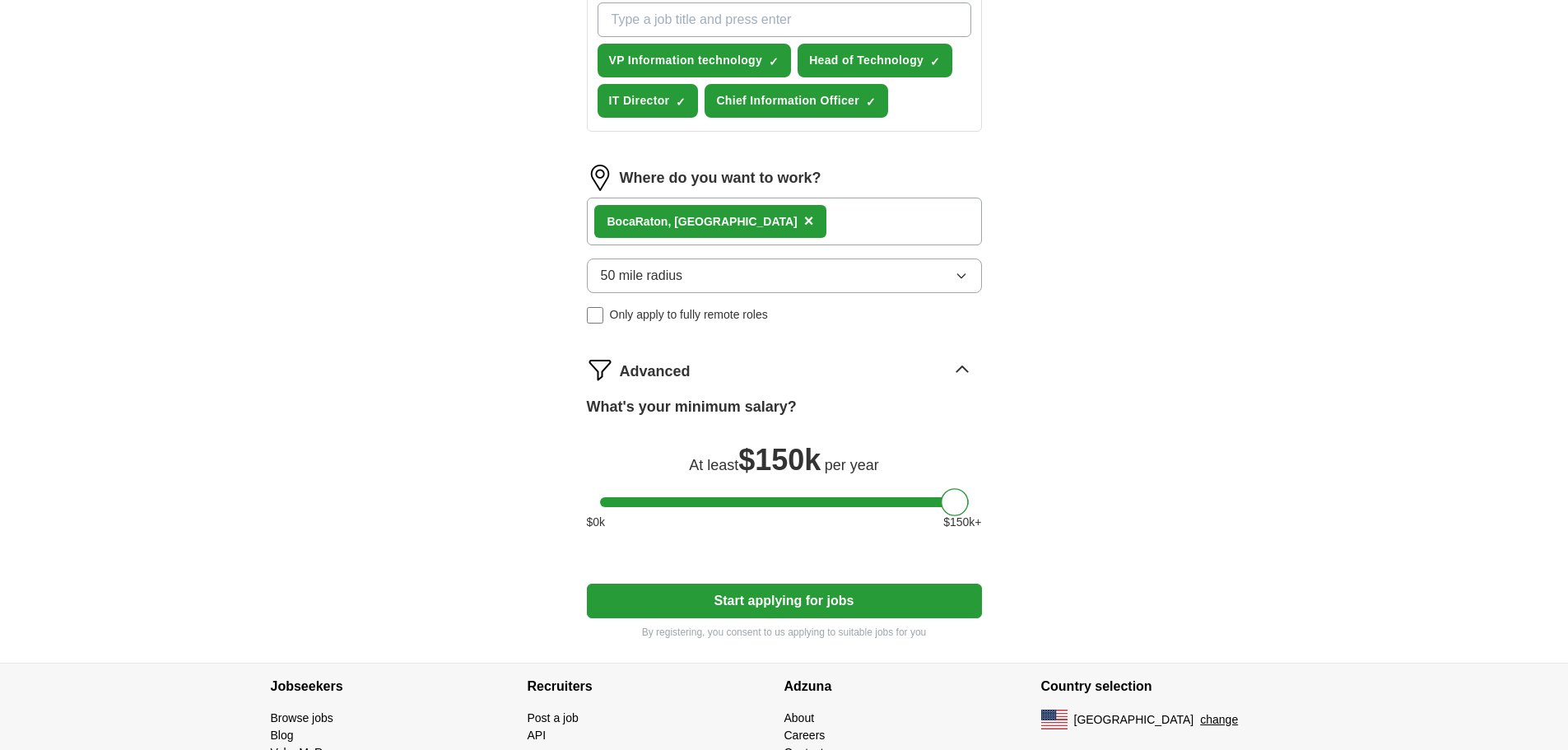
scroll to position [696, 0]
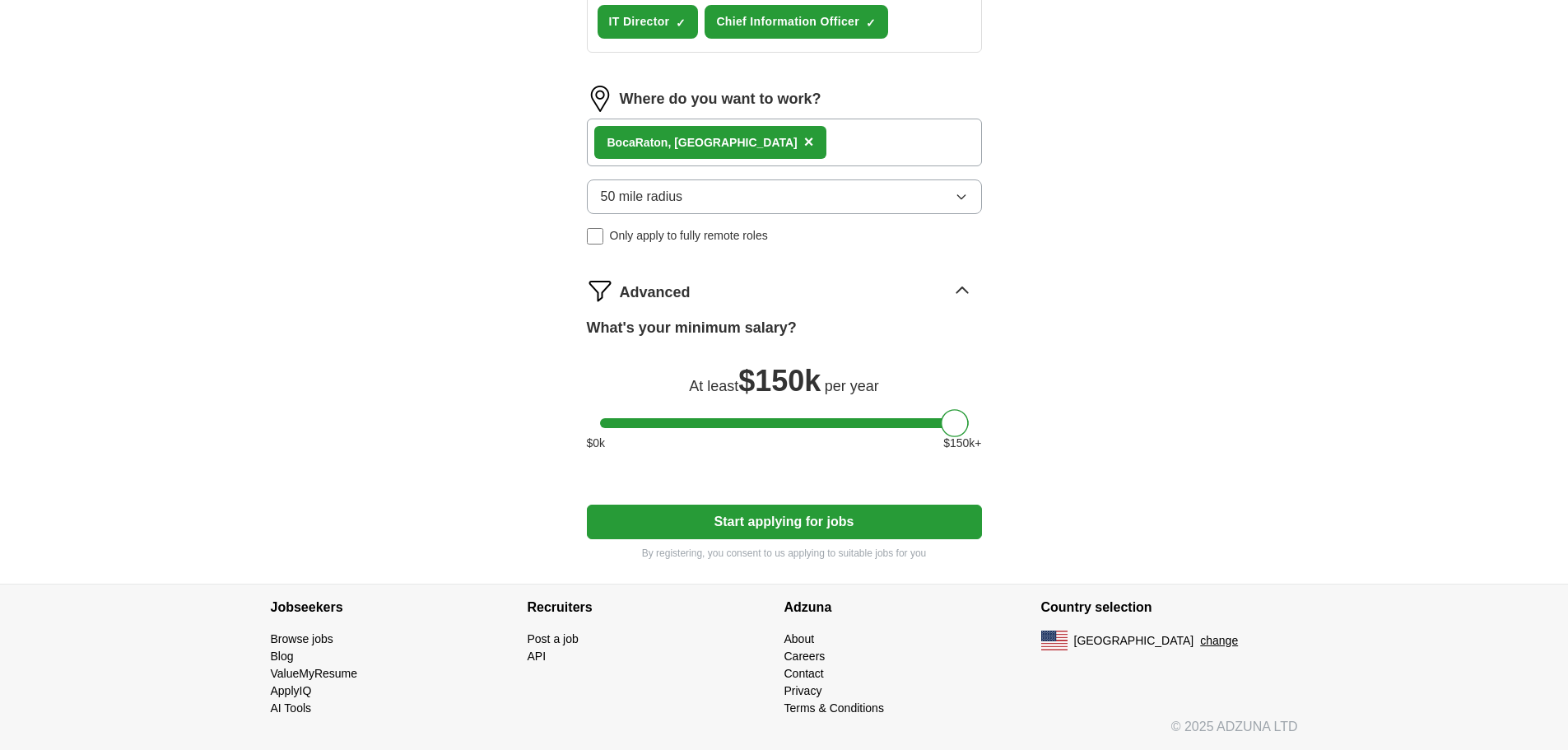
click at [830, 515] on button "Start applying for jobs" at bounding box center [785, 521] width 395 height 35
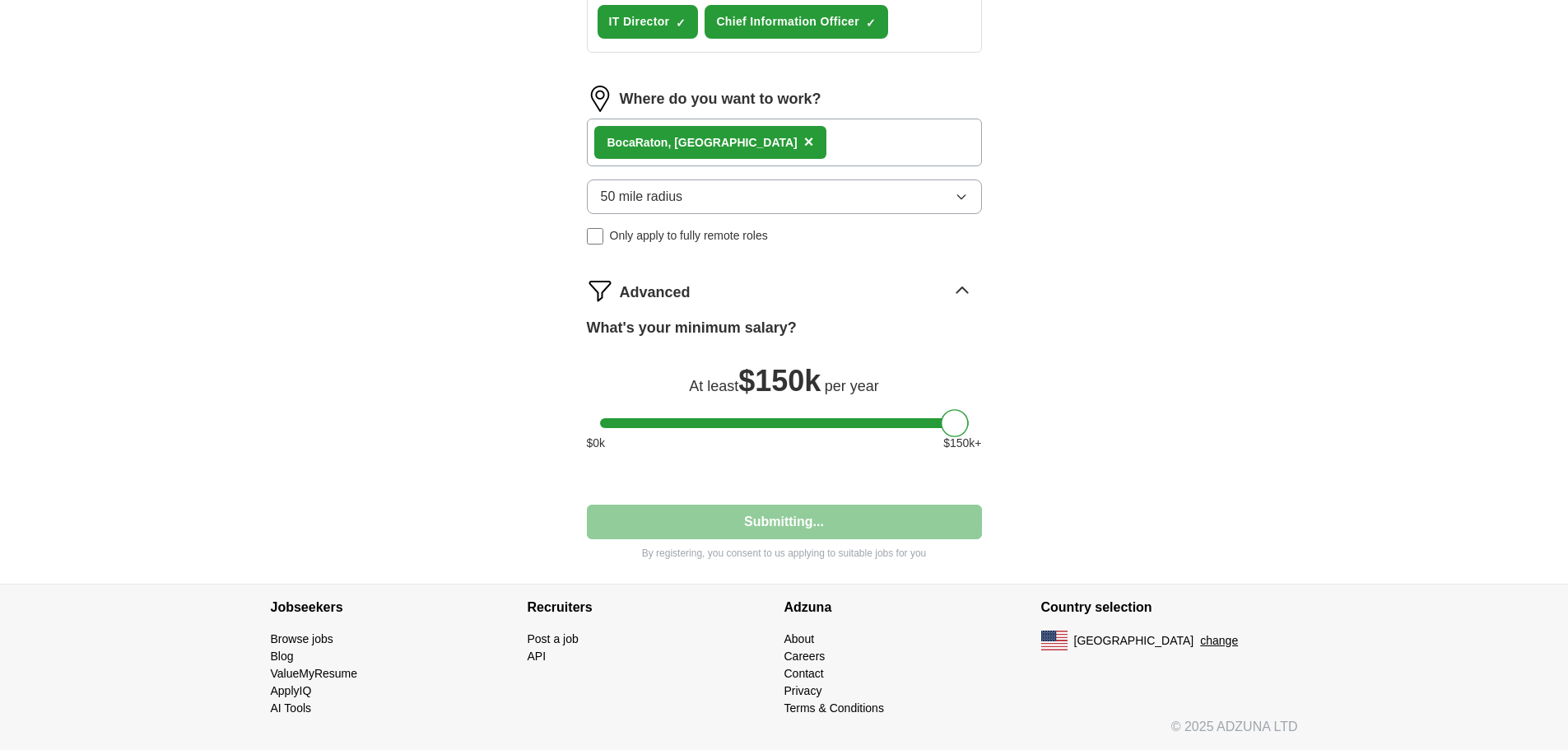
select select "**"
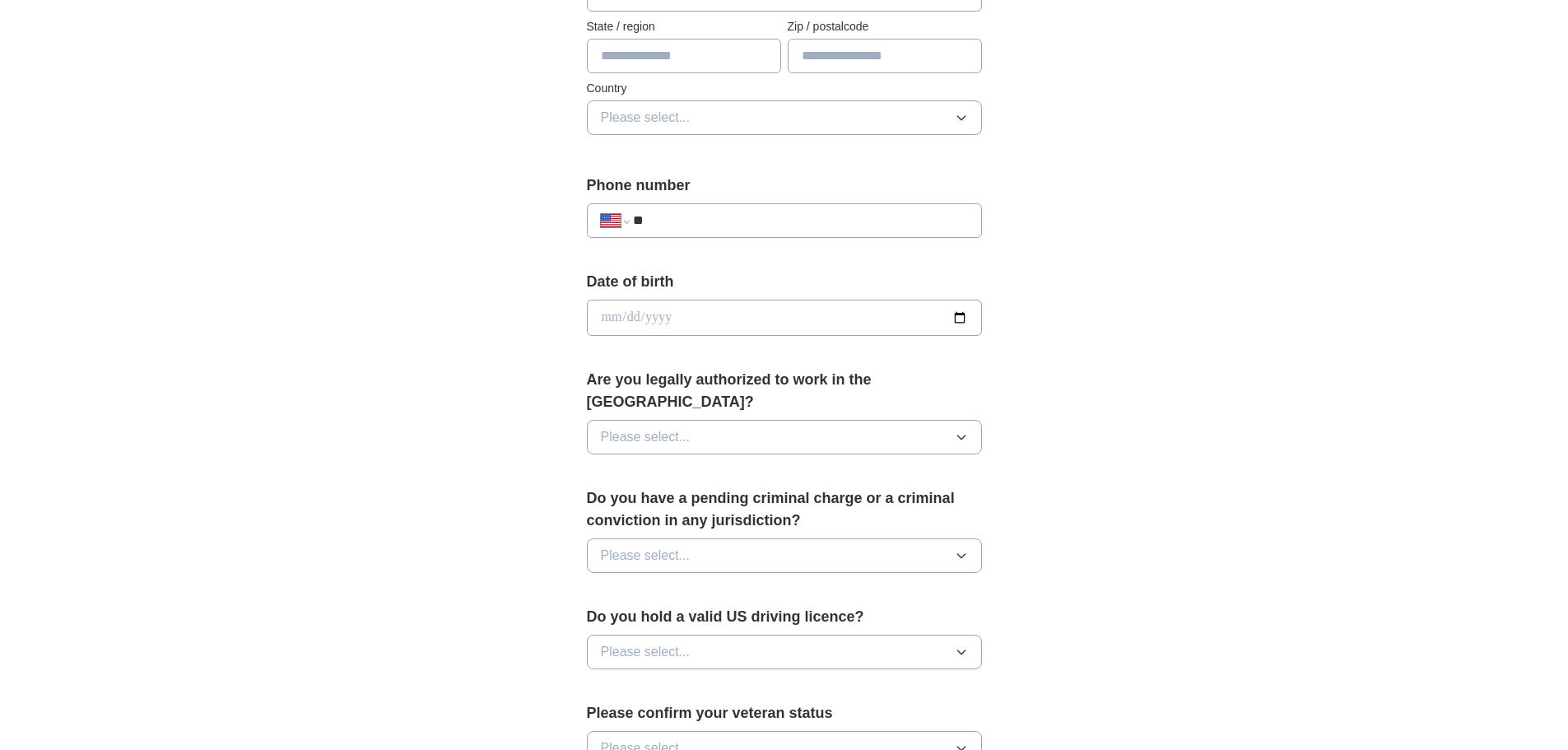
scroll to position [494, 0]
click at [960, 429] on icon "button" at bounding box center [962, 435] width 14 height 13
drag, startPoint x: 732, startPoint y: 443, endPoint x: 746, endPoint y: 445, distance: 14.1
click at [731, 463] on div "Yes" at bounding box center [784, 472] width 367 height 19
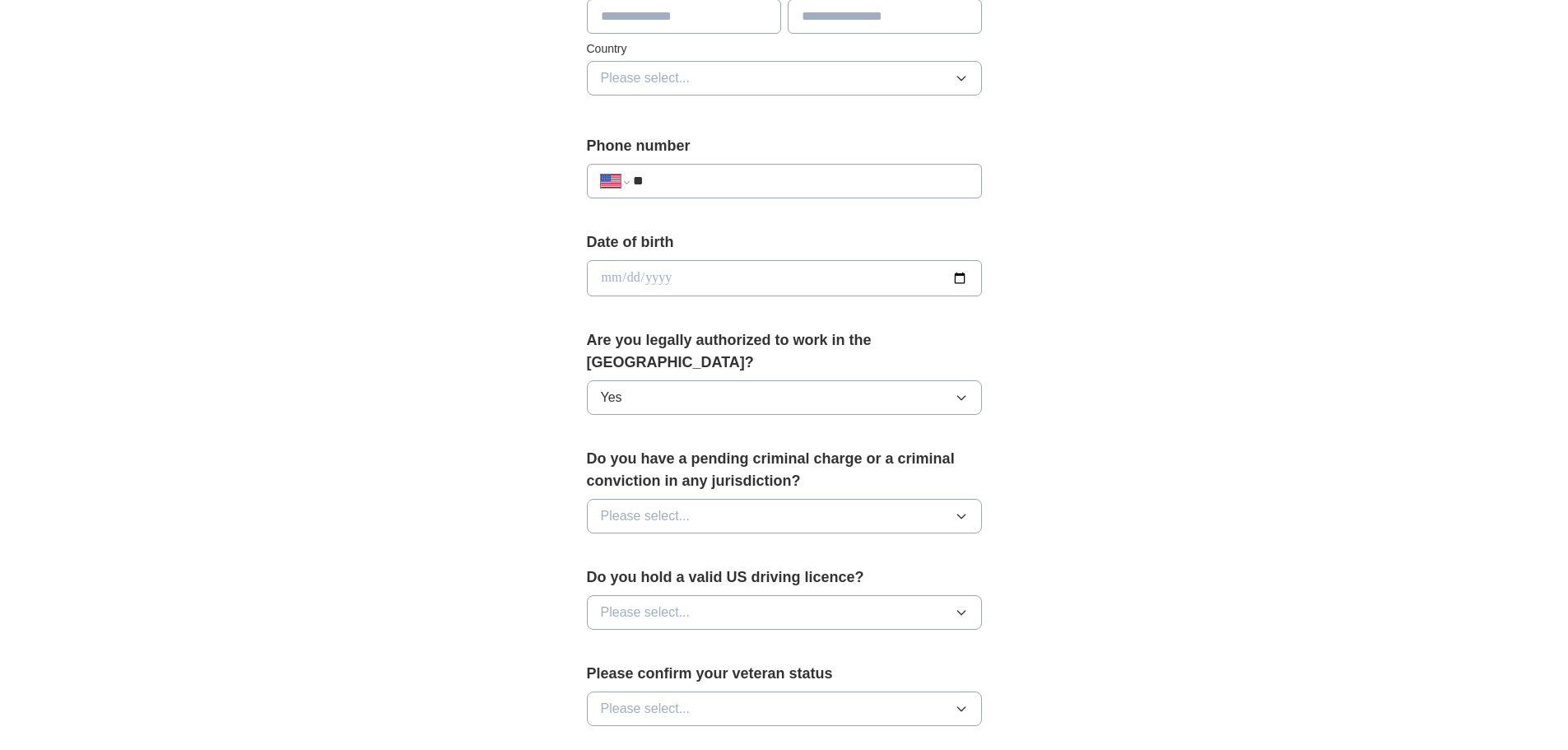
scroll to position [576, 0]
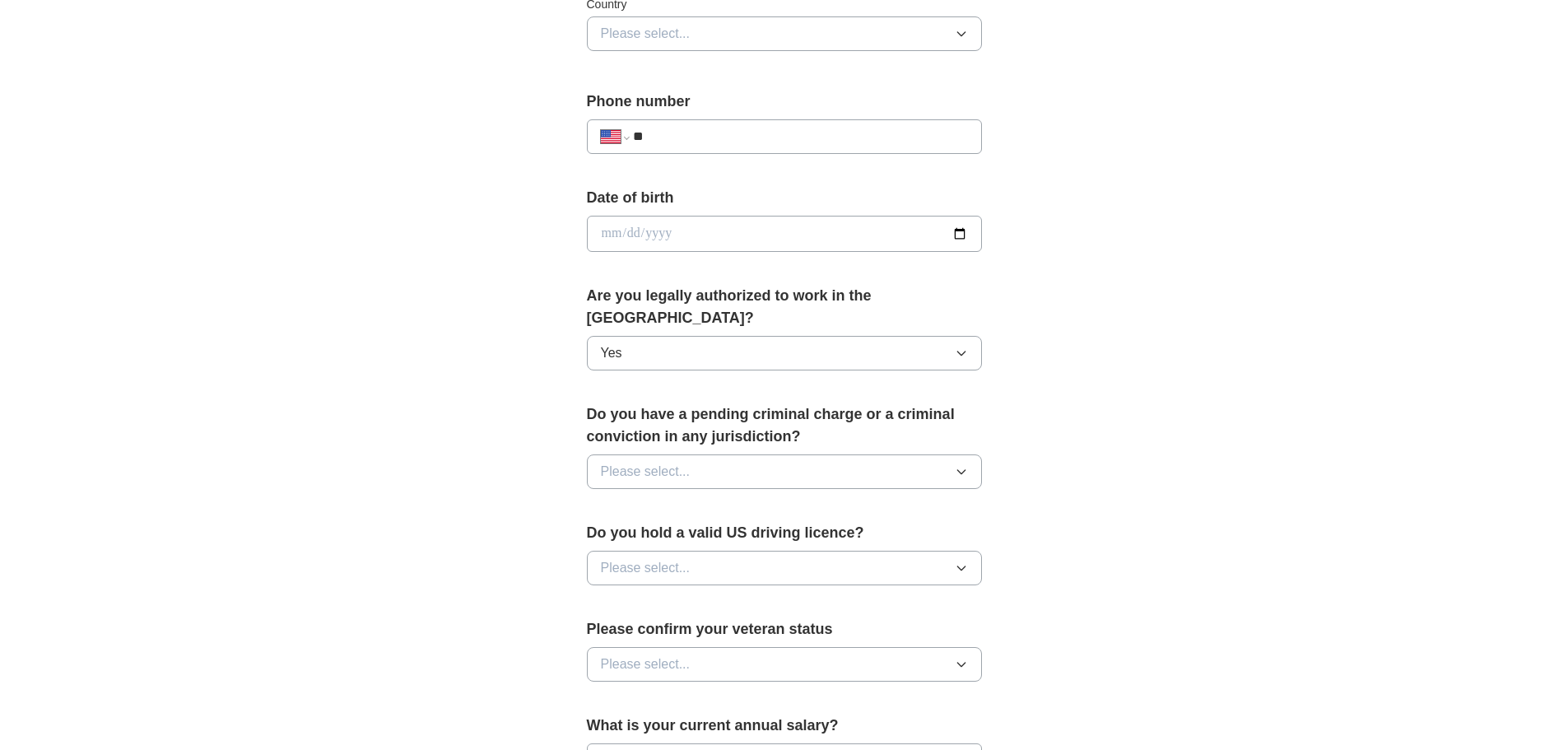
click at [949, 454] on button "Please select..." at bounding box center [785, 471] width 395 height 35
click at [722, 533] on div "No" at bounding box center [784, 542] width 367 height 19
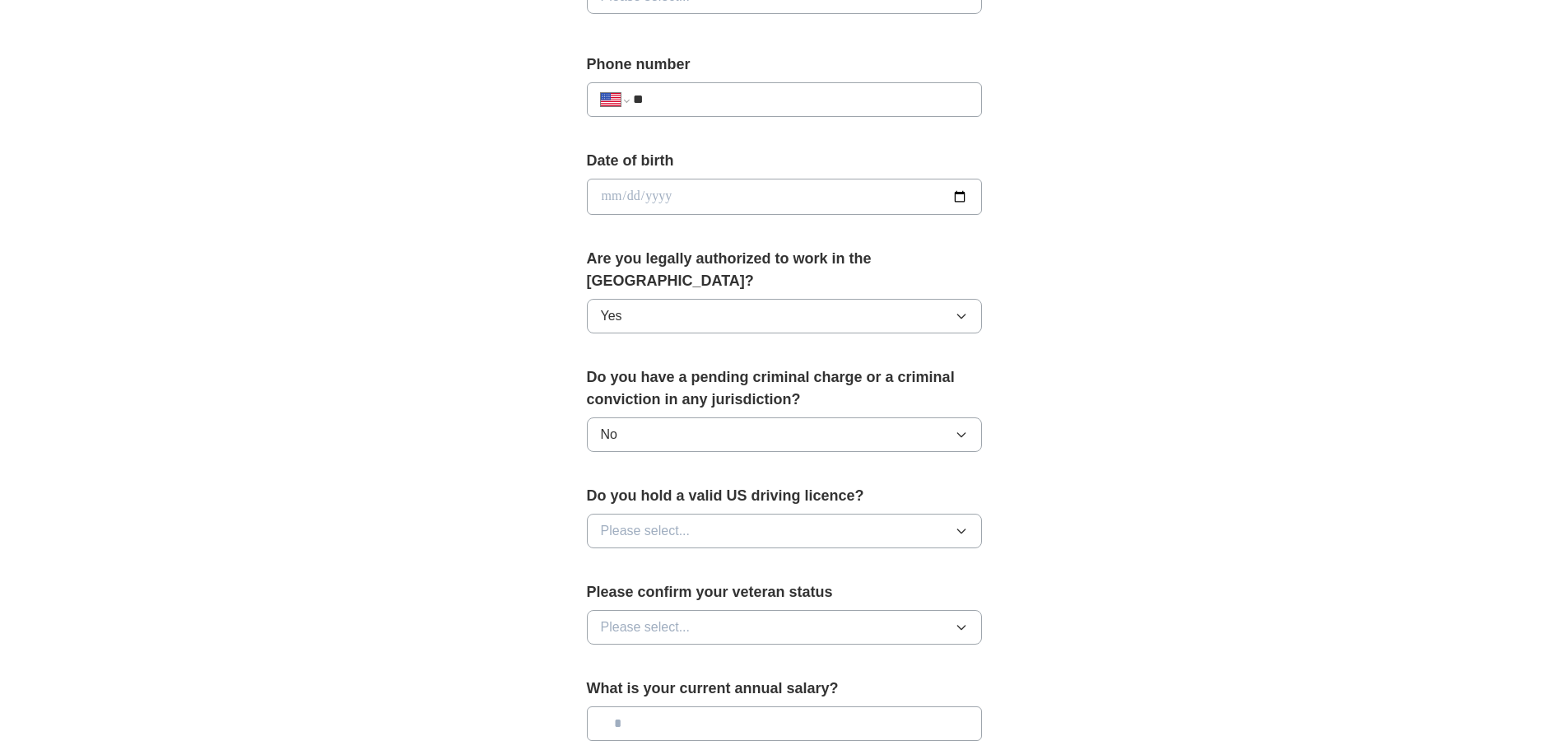
scroll to position [658, 0]
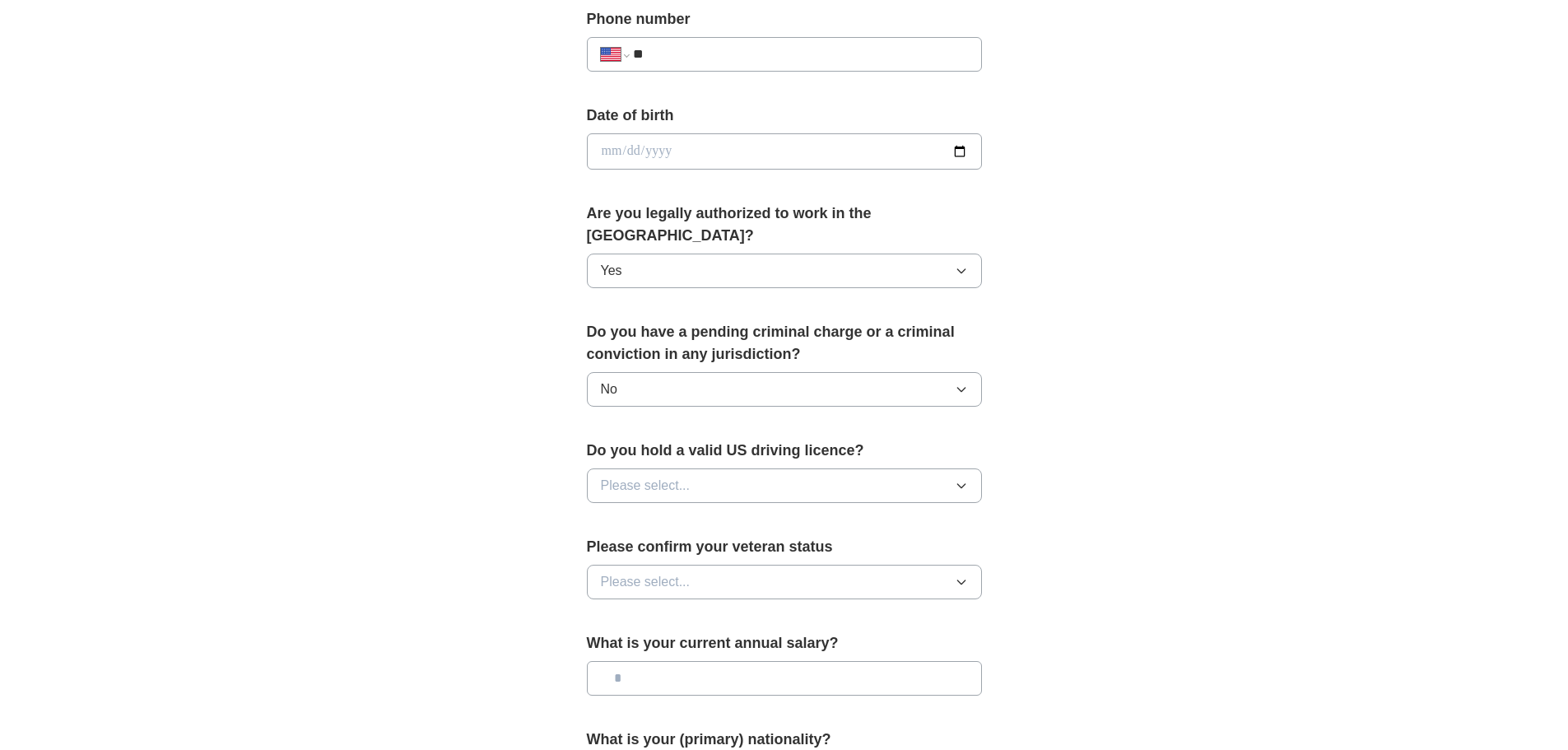
click at [959, 479] on icon "button" at bounding box center [962, 486] width 14 height 13
click at [813, 514] on div "Yes" at bounding box center [784, 523] width 367 height 19
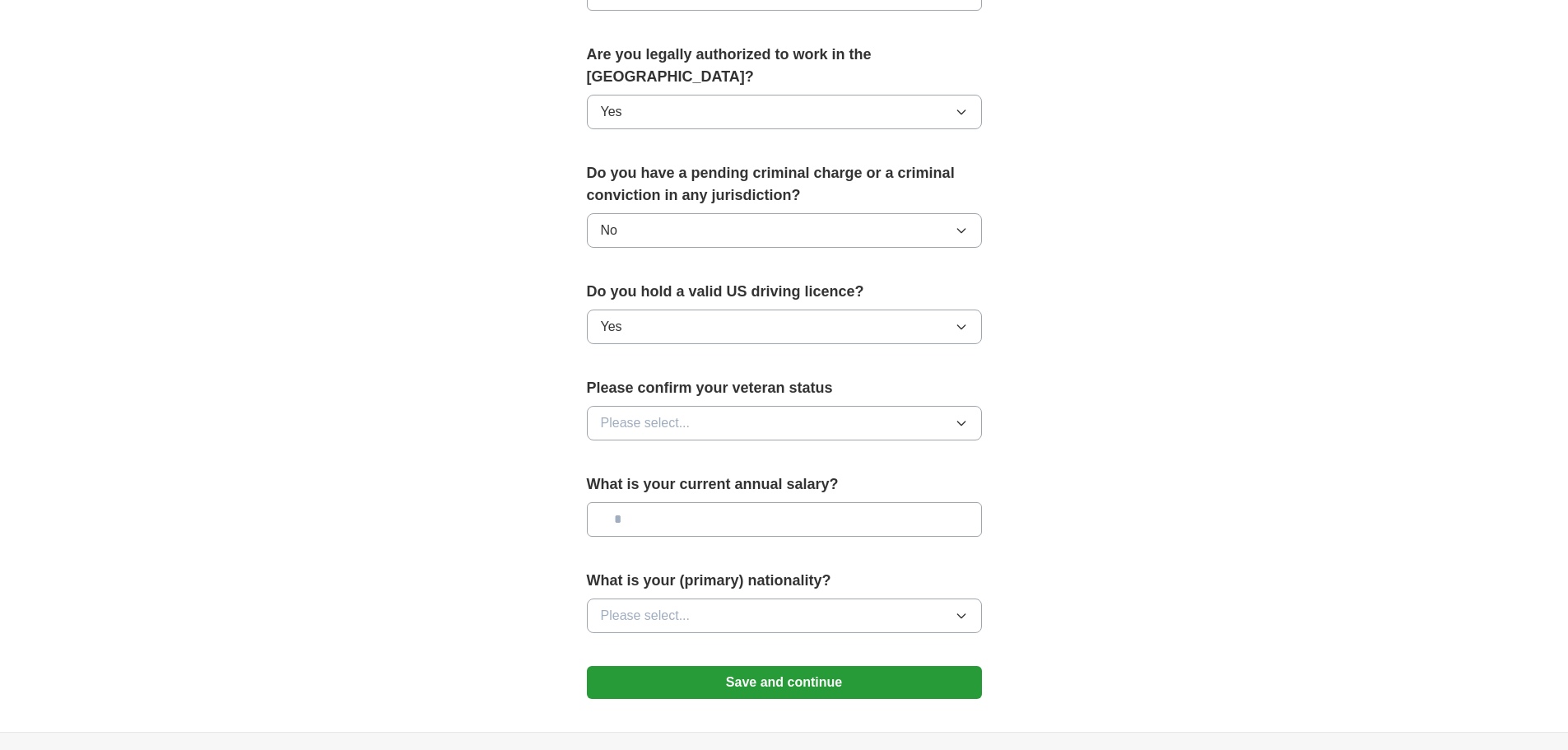
scroll to position [823, 0]
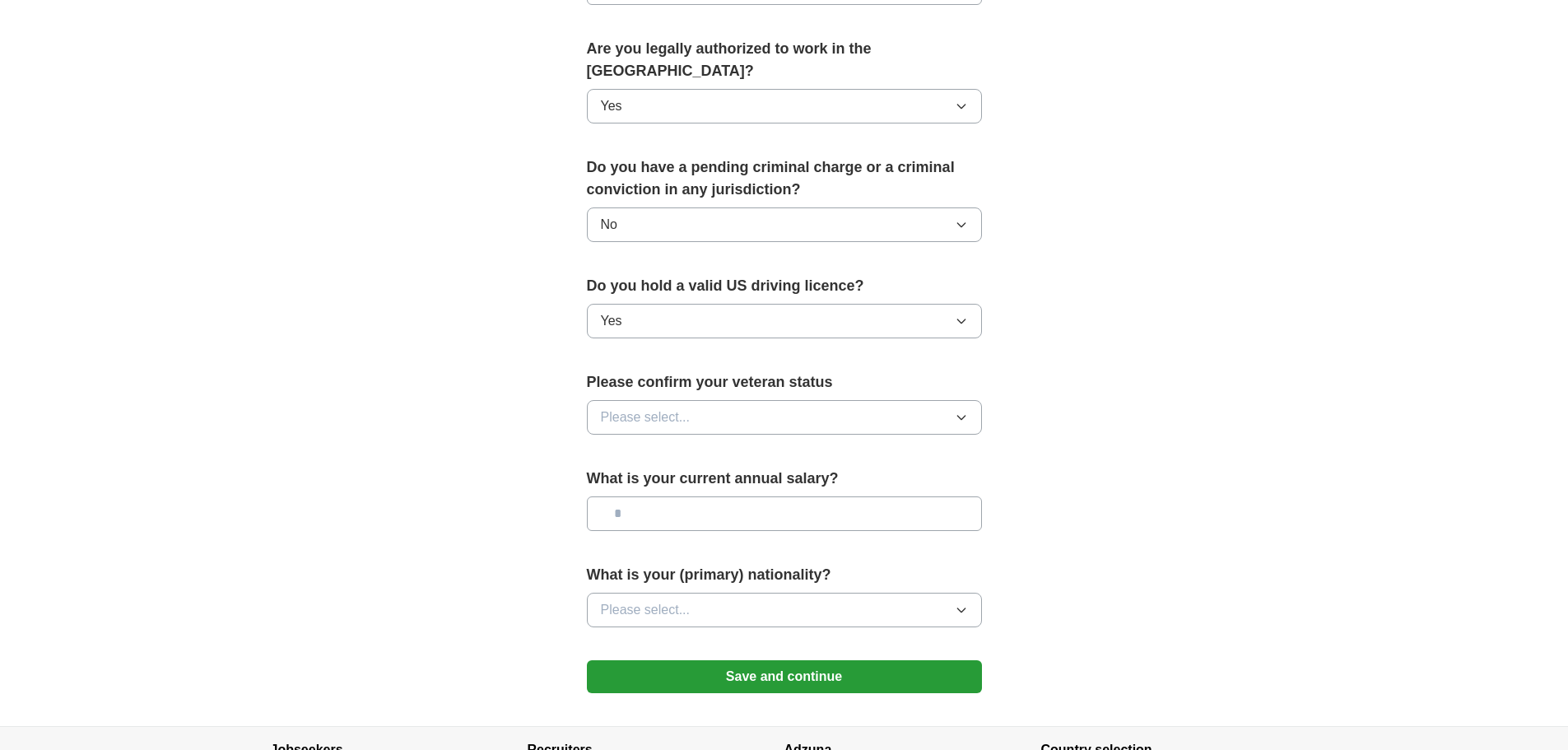
click at [960, 411] on icon "button" at bounding box center [962, 418] width 14 height 13
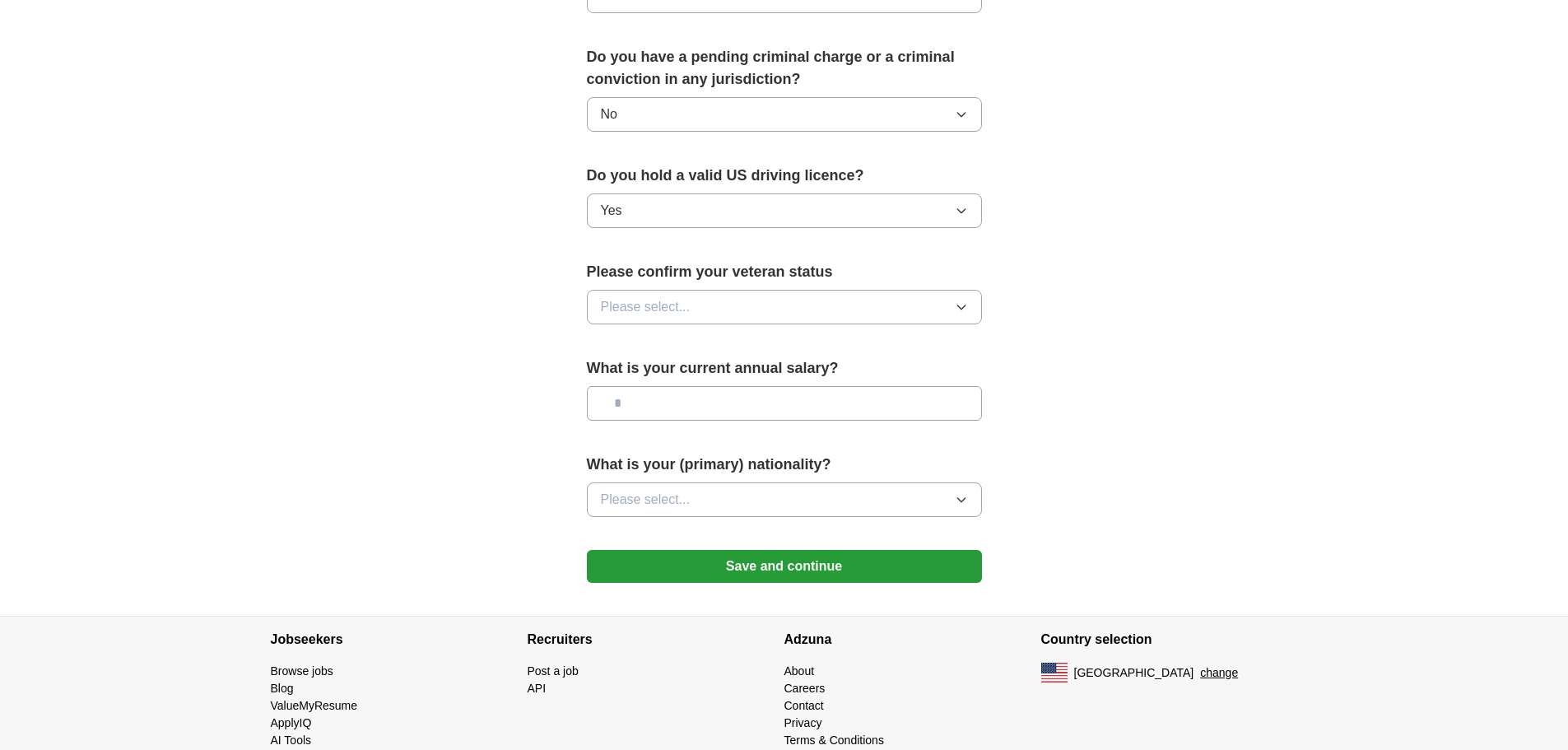
scroll to position [943, 0]
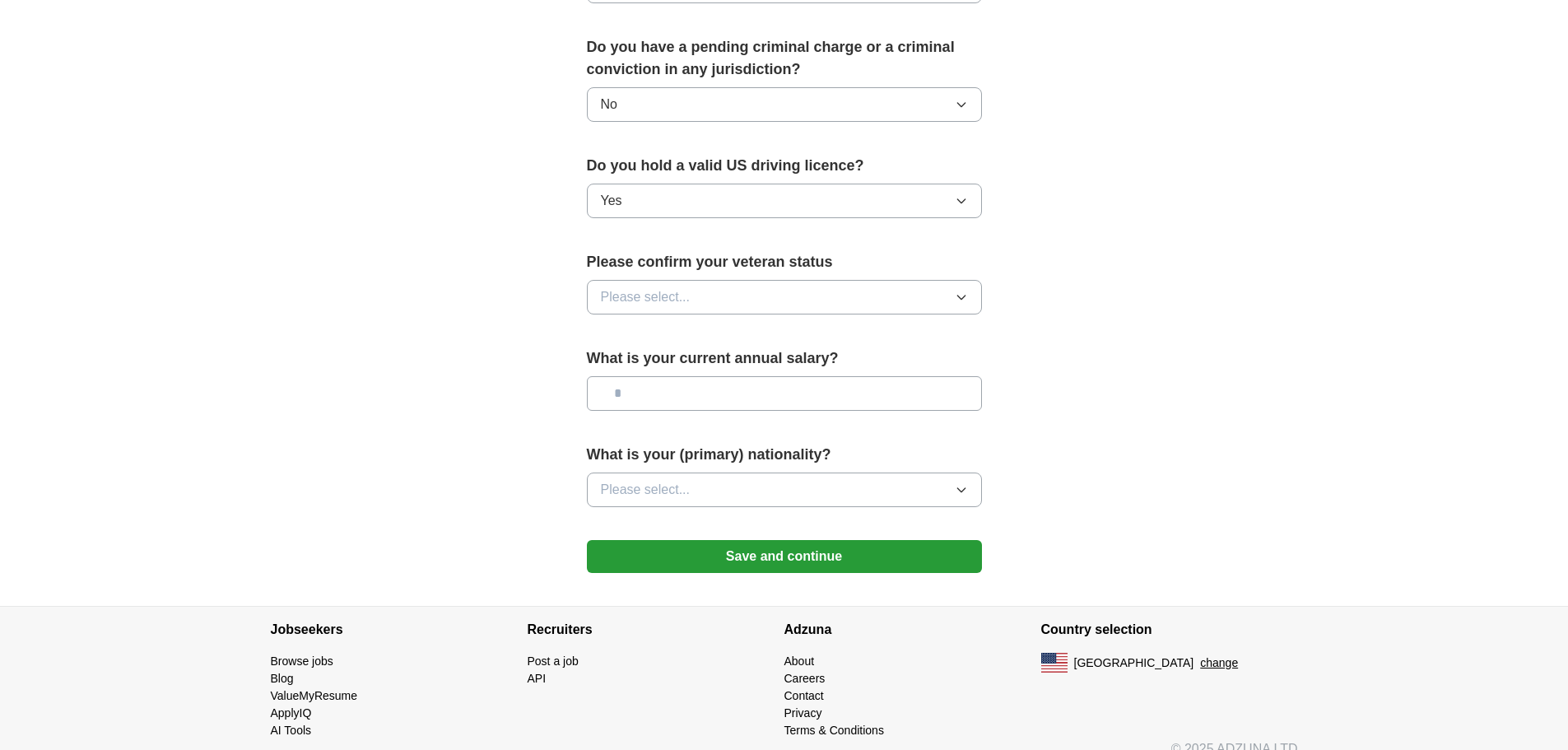
click at [661, 376] on input "text" at bounding box center [785, 393] width 395 height 35
type input "********"
click at [965, 483] on icon "button" at bounding box center [962, 490] width 14 height 13
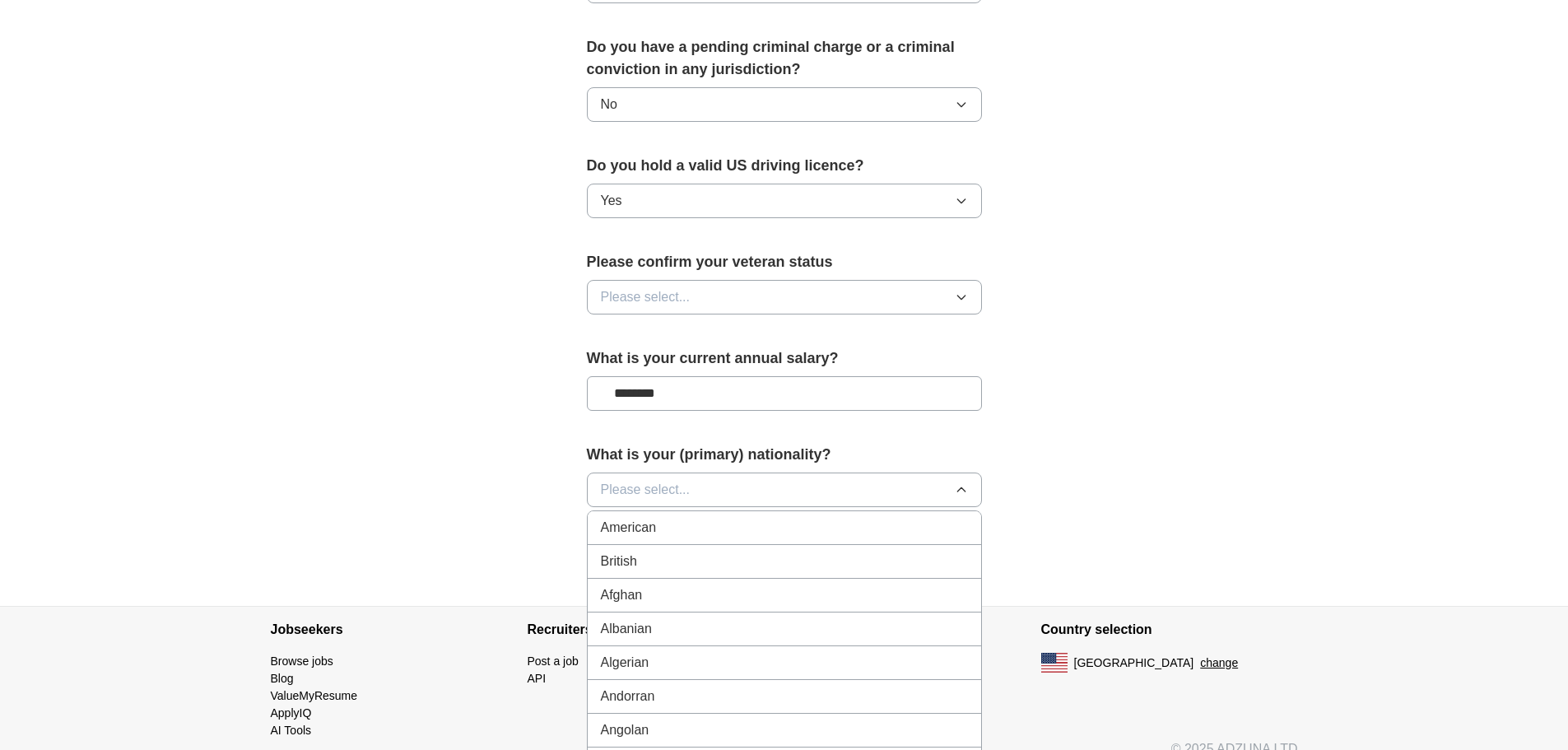
click at [768, 518] on div "American" at bounding box center [784, 527] width 367 height 19
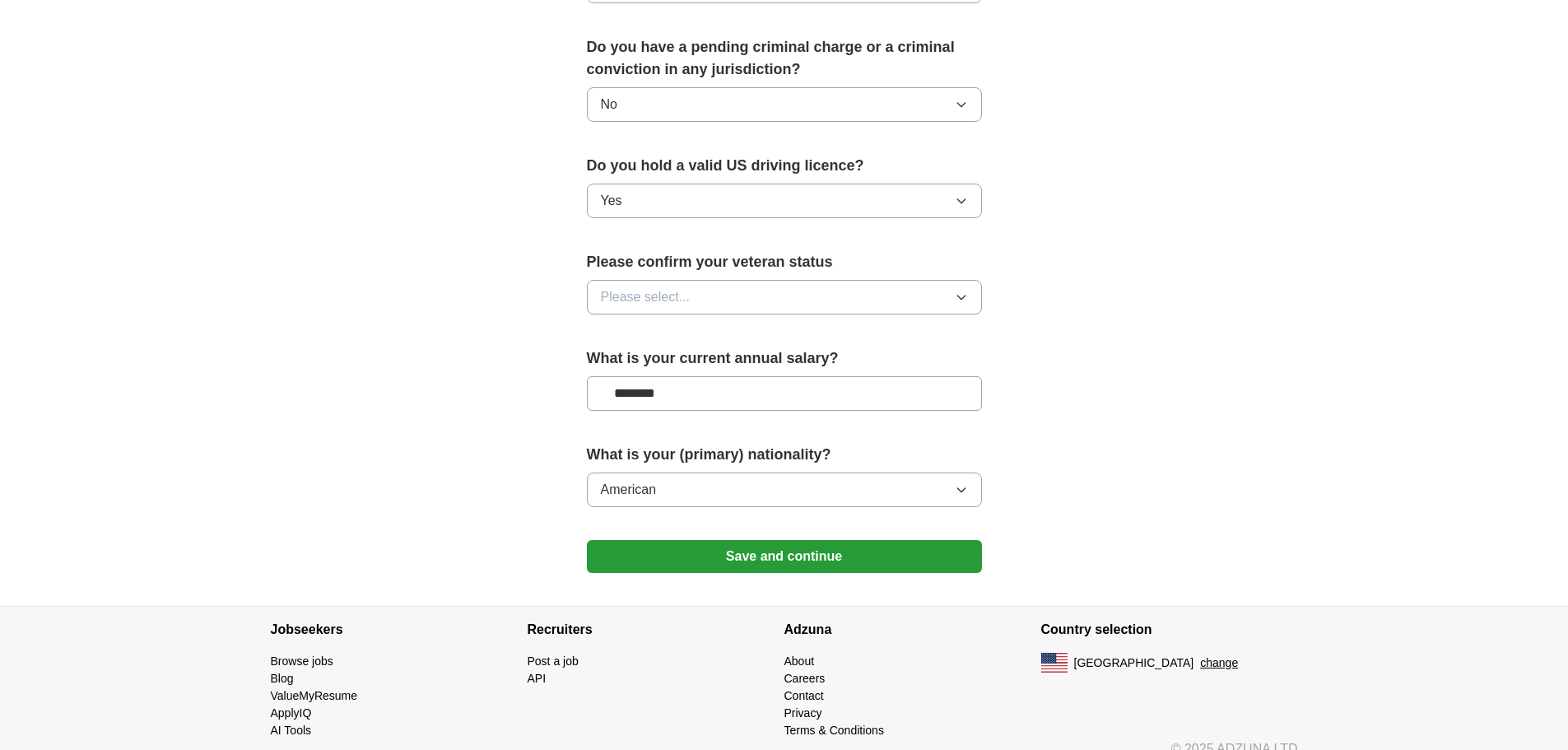
click at [834, 540] on button "Save and continue" at bounding box center [785, 556] width 395 height 33
